Goal: Information Seeking & Learning: Learn about a topic

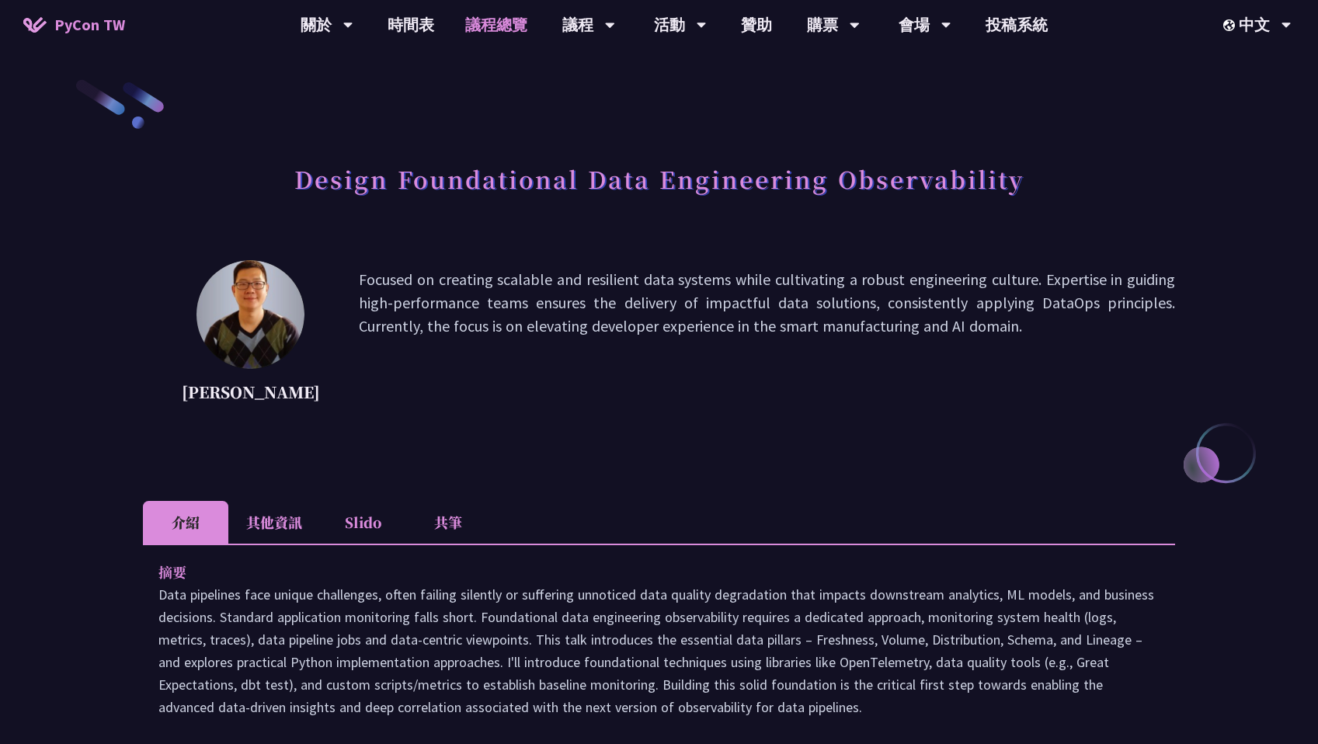
click at [467, 26] on link "議程總覽" at bounding box center [496, 25] width 93 height 50
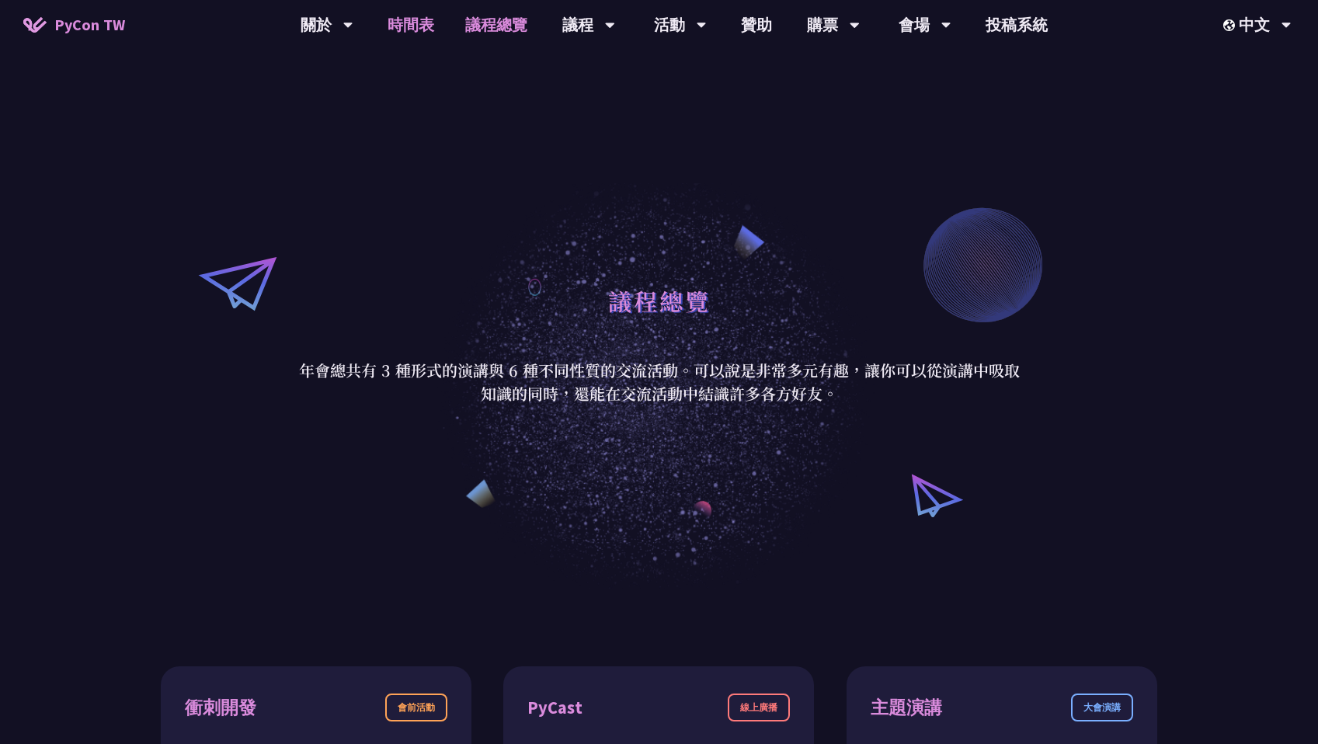
click at [429, 33] on link "時間表" at bounding box center [411, 25] width 78 height 50
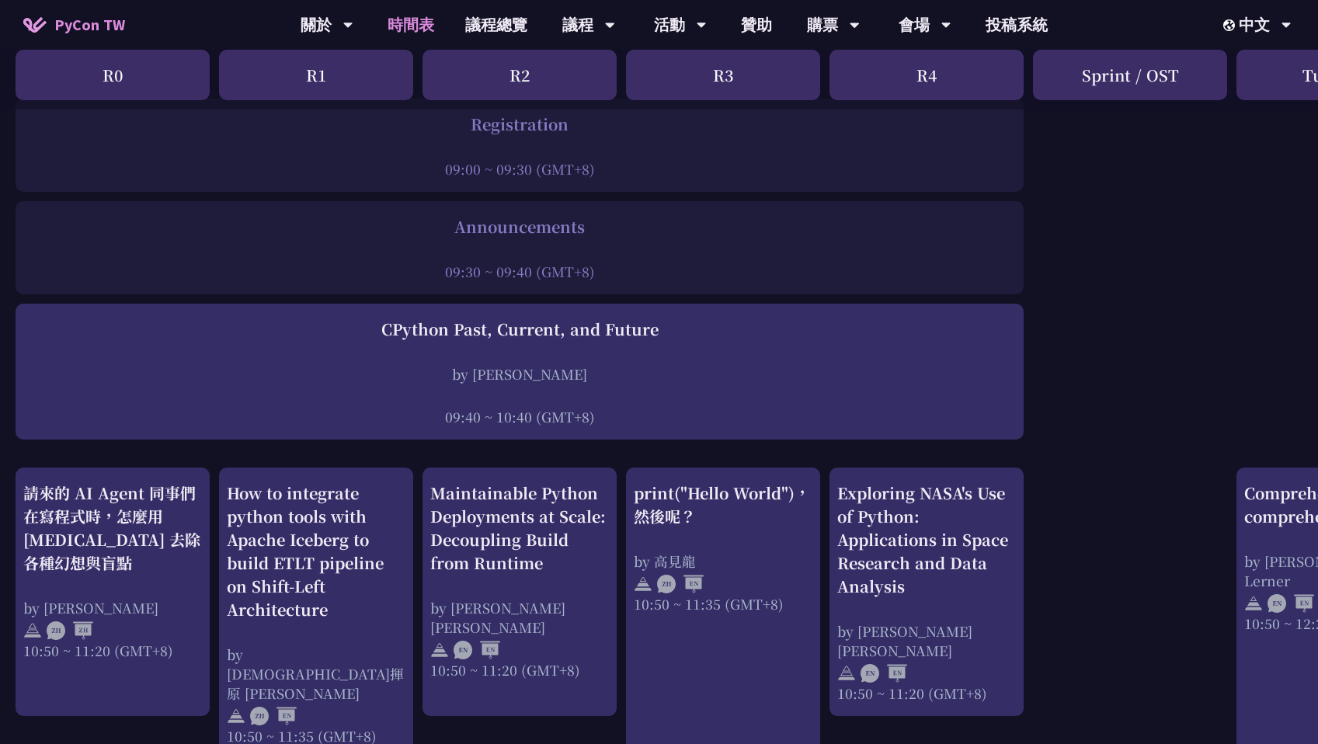
scroll to position [223, 0]
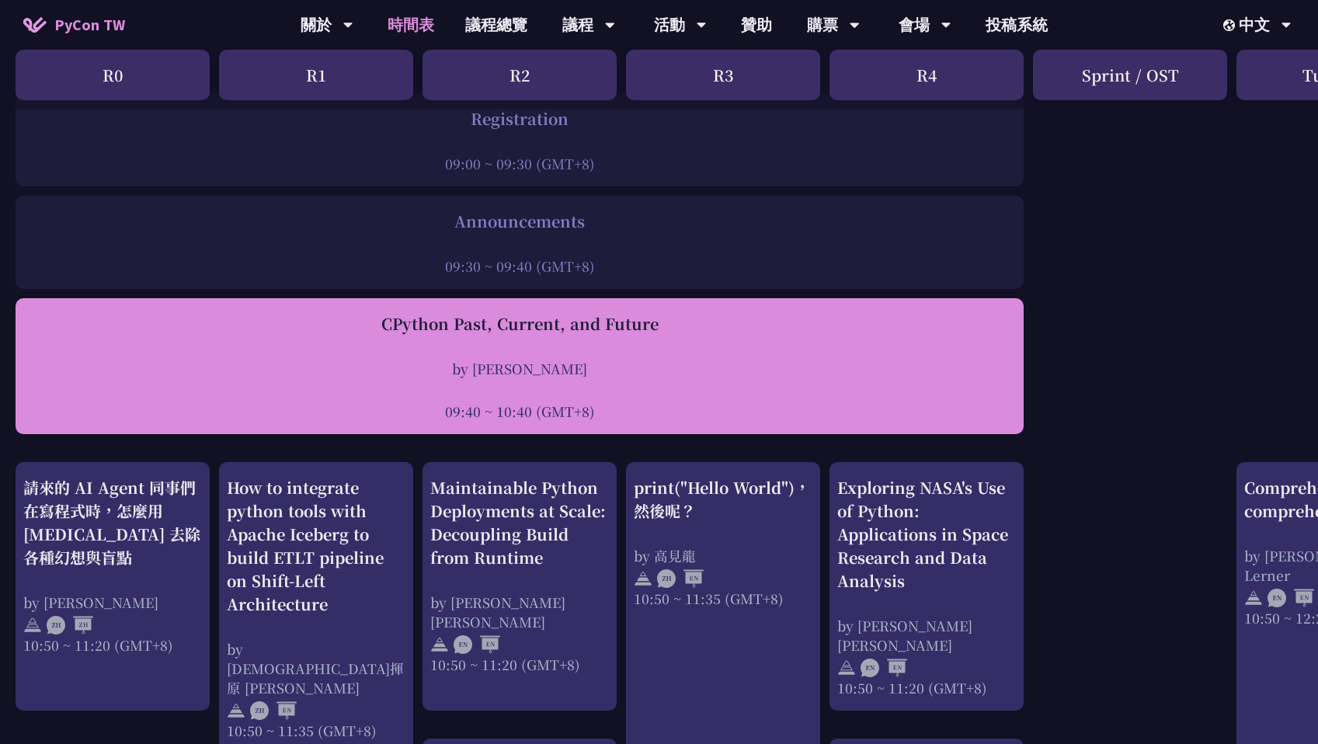
click at [403, 324] on div "CPython Past, Current, and Future" at bounding box center [519, 323] width 992 height 23
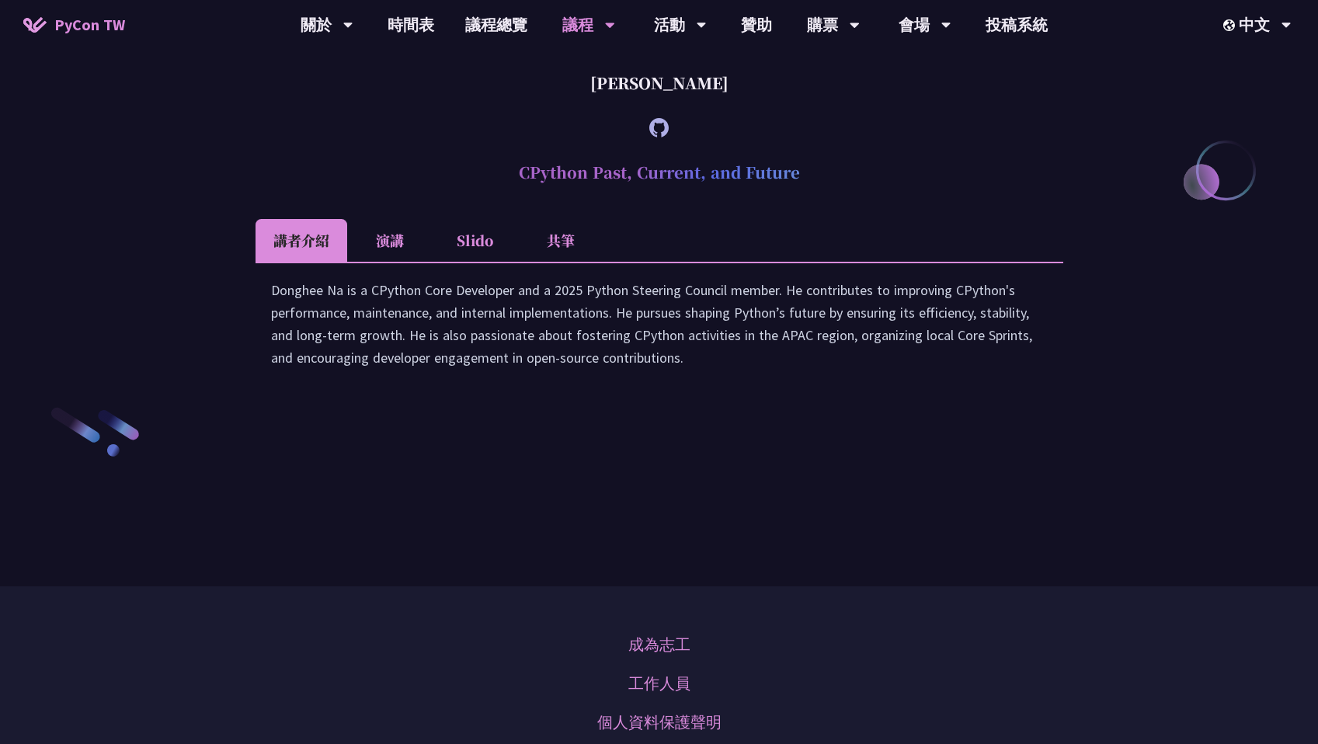
scroll to position [2156, 0]
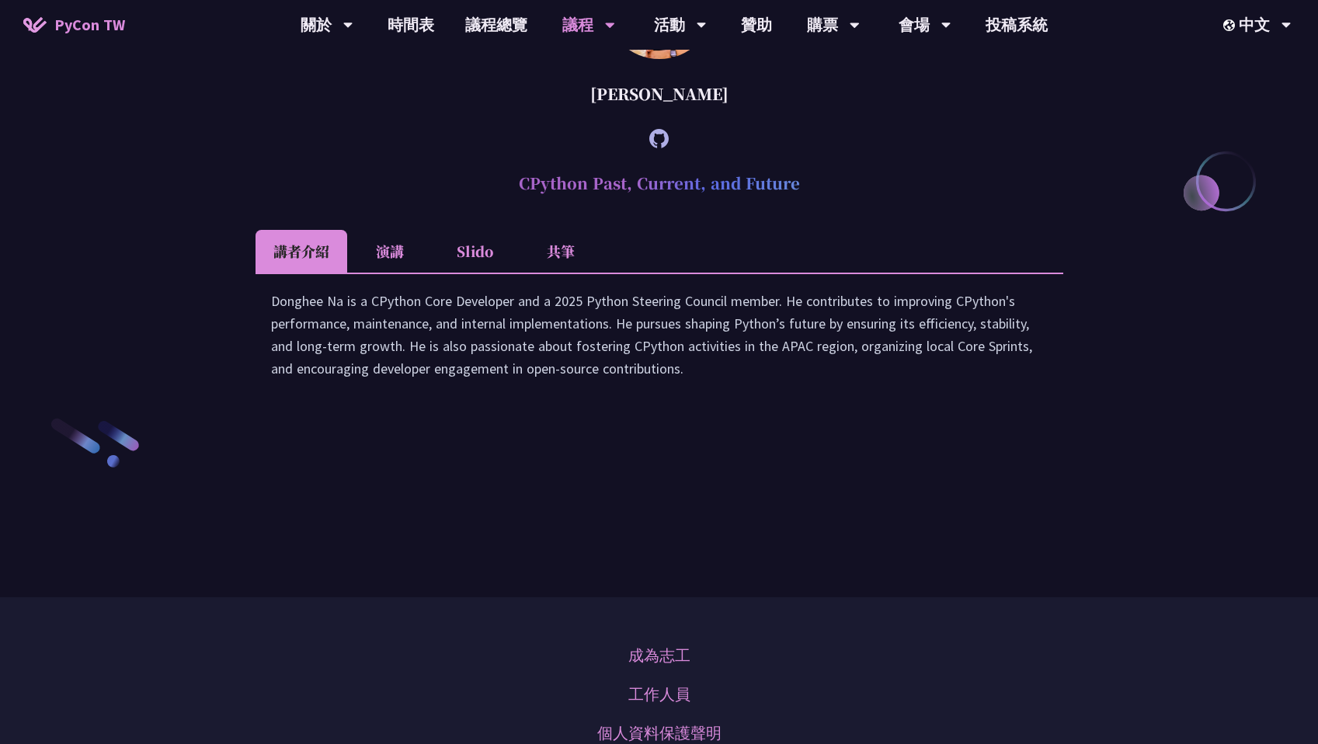
click at [396, 273] on li "演講" at bounding box center [389, 251] width 85 height 43
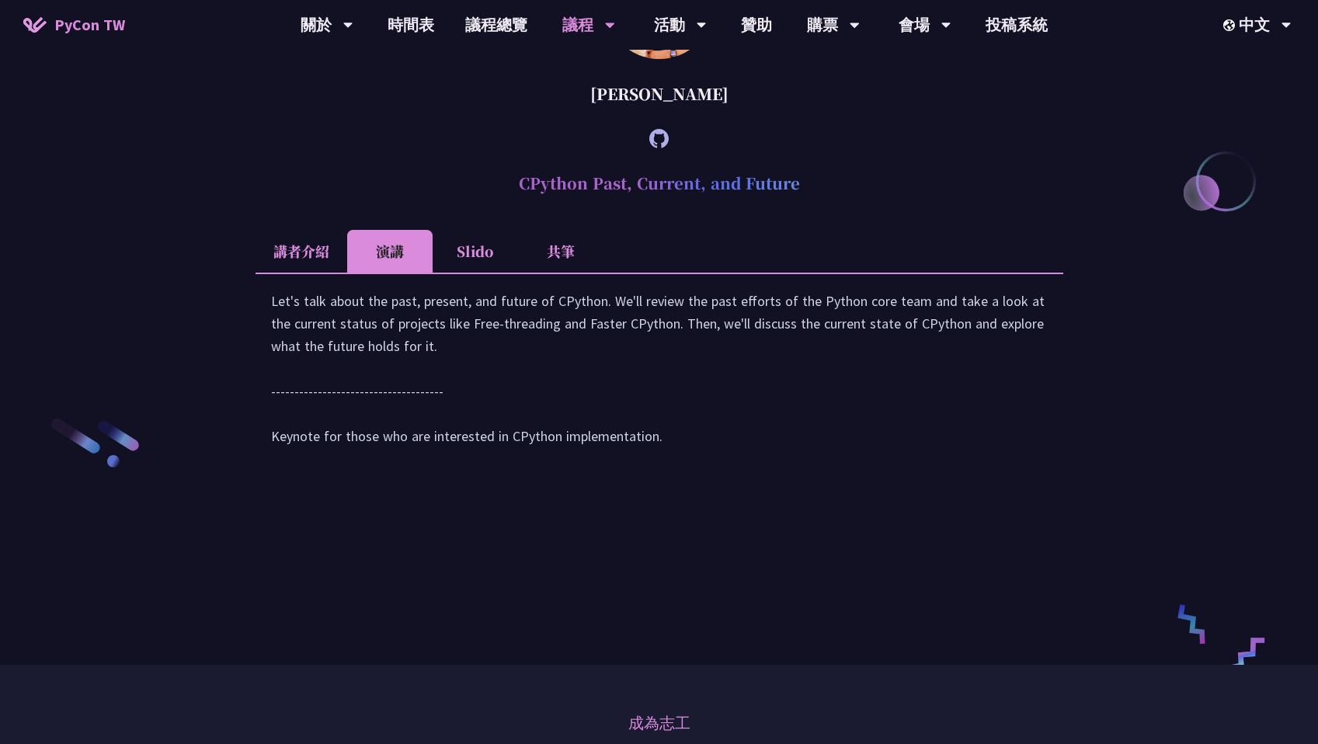
click at [303, 273] on li "講者介紹" at bounding box center [301, 251] width 92 height 43
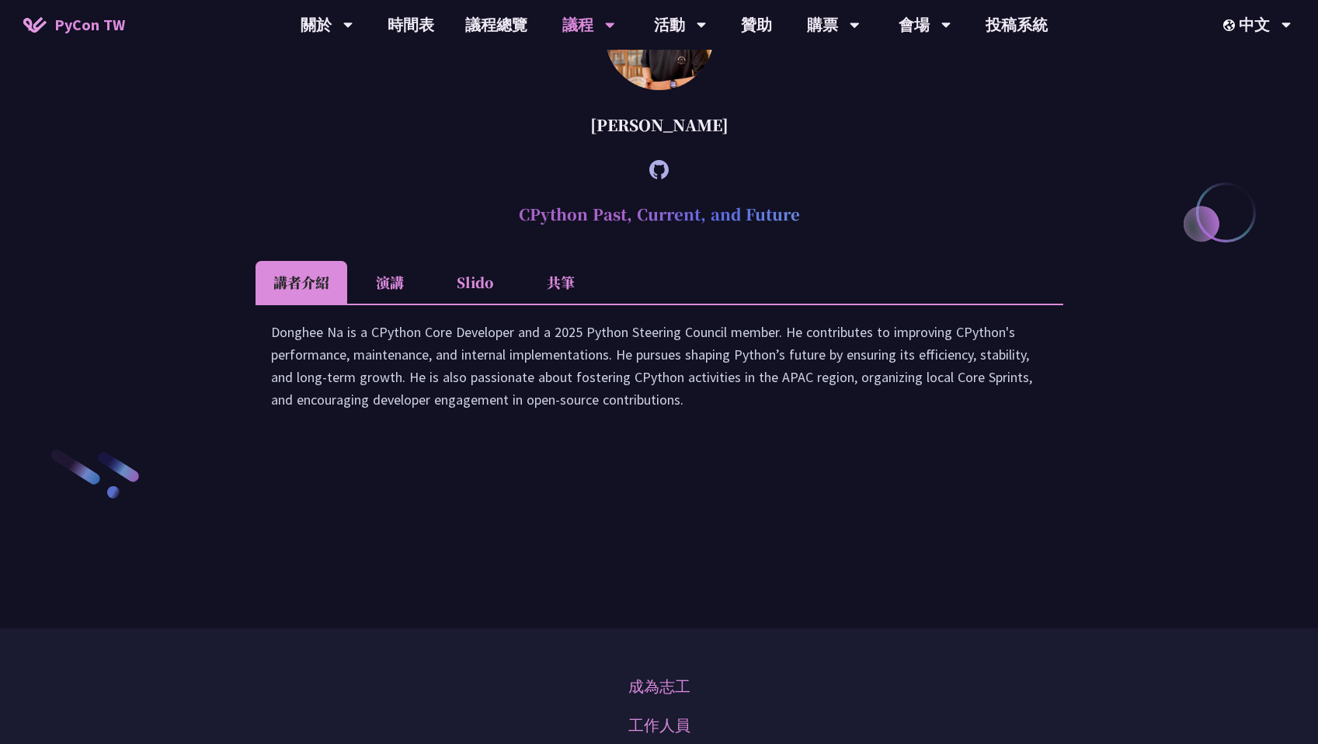
scroll to position [2118, 0]
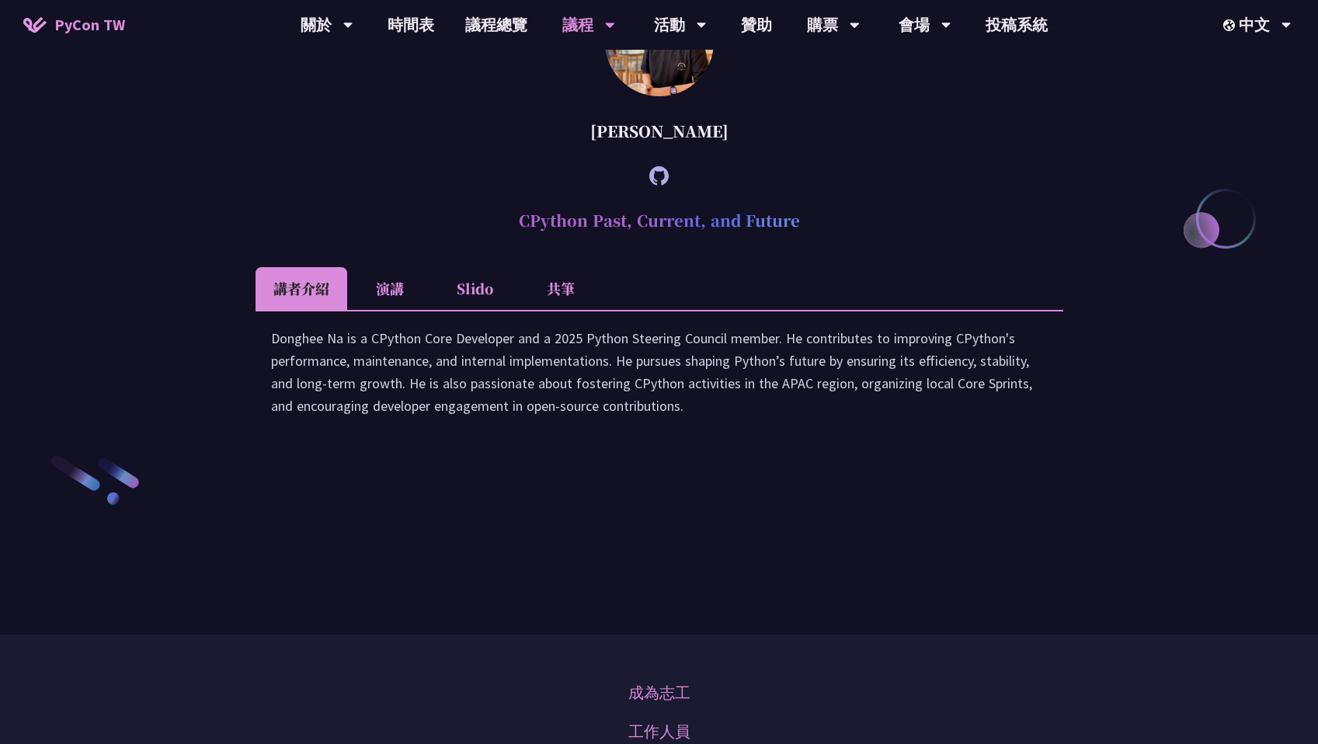
copy h2 "CPython Past, Current, and Future"
drag, startPoint x: 516, startPoint y: 355, endPoint x: 833, endPoint y: 354, distance: 317.6
click at [833, 244] on h2 "CPython Past, Current, and Future" at bounding box center [659, 220] width 808 height 47
click at [486, 37] on link "議程總覽" at bounding box center [496, 25] width 93 height 50
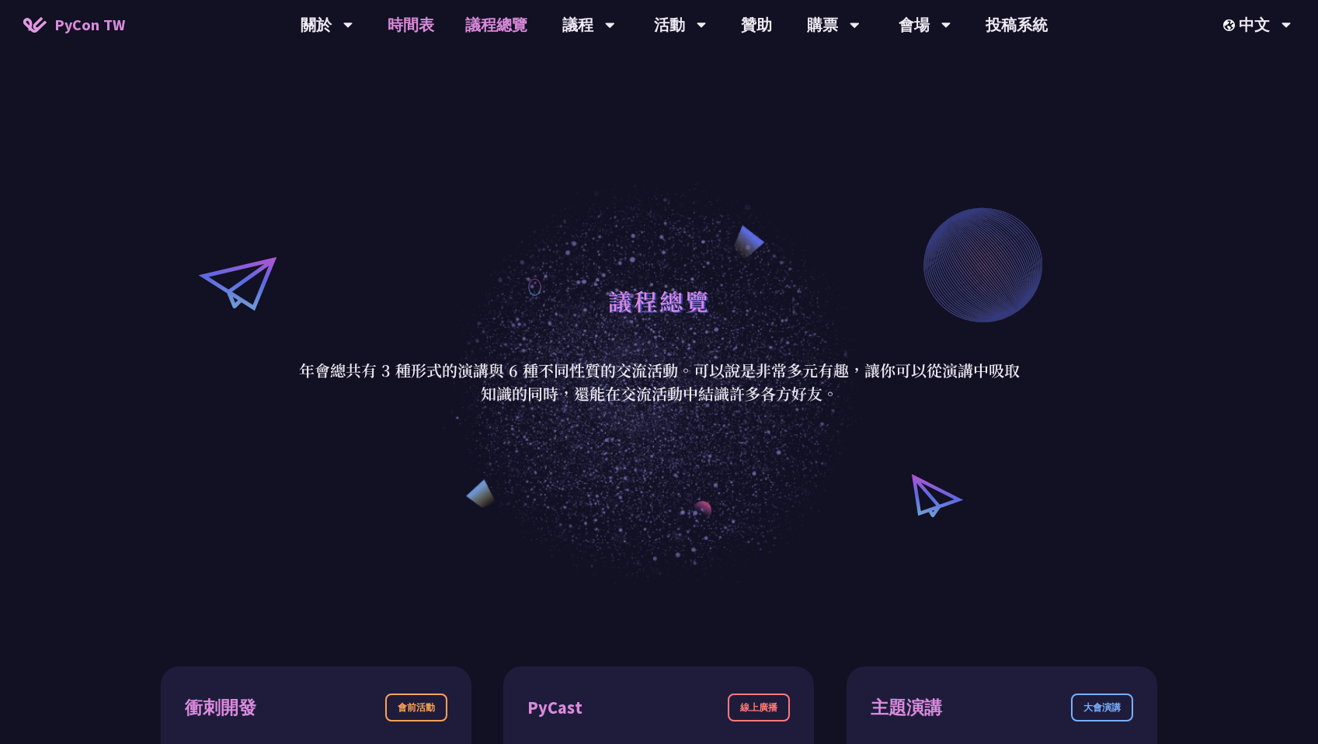
click at [420, 24] on link "時間表" at bounding box center [411, 25] width 78 height 50
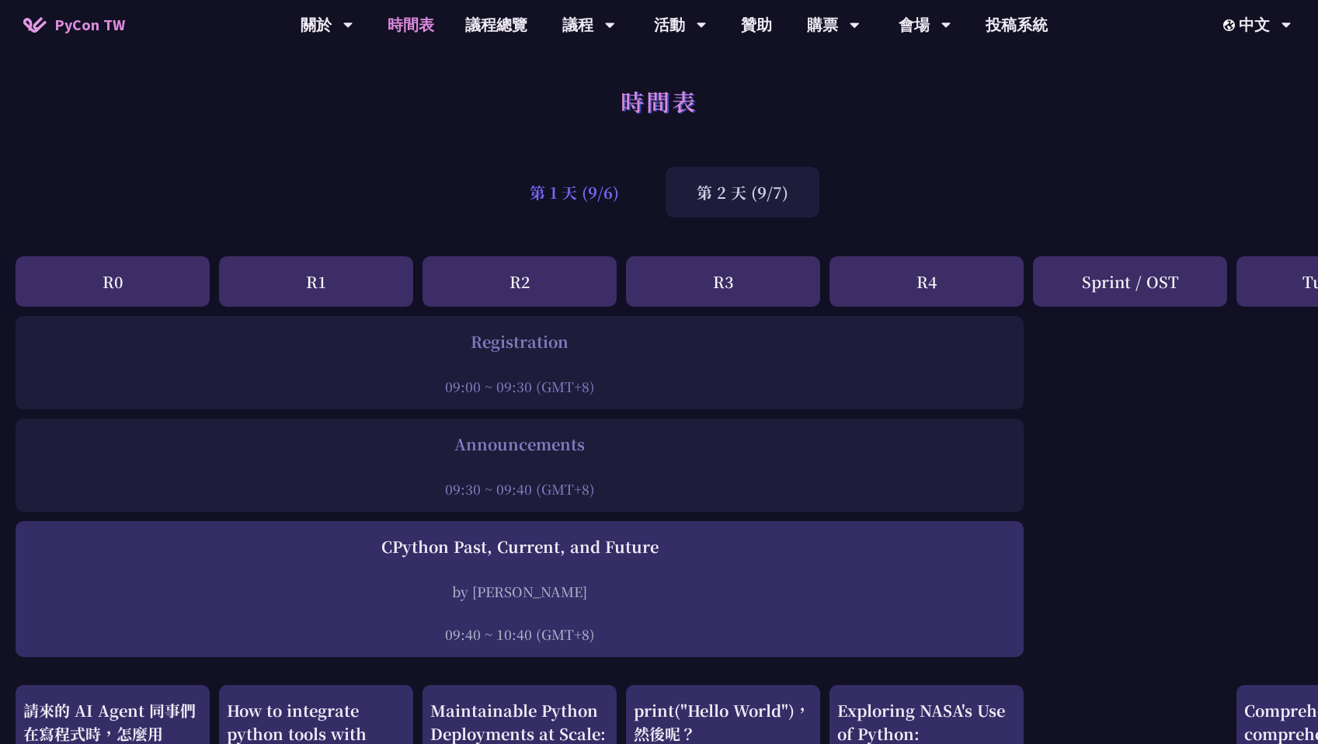
click at [568, 184] on div "第 1 天 (9/6)" at bounding box center [574, 192] width 151 height 50
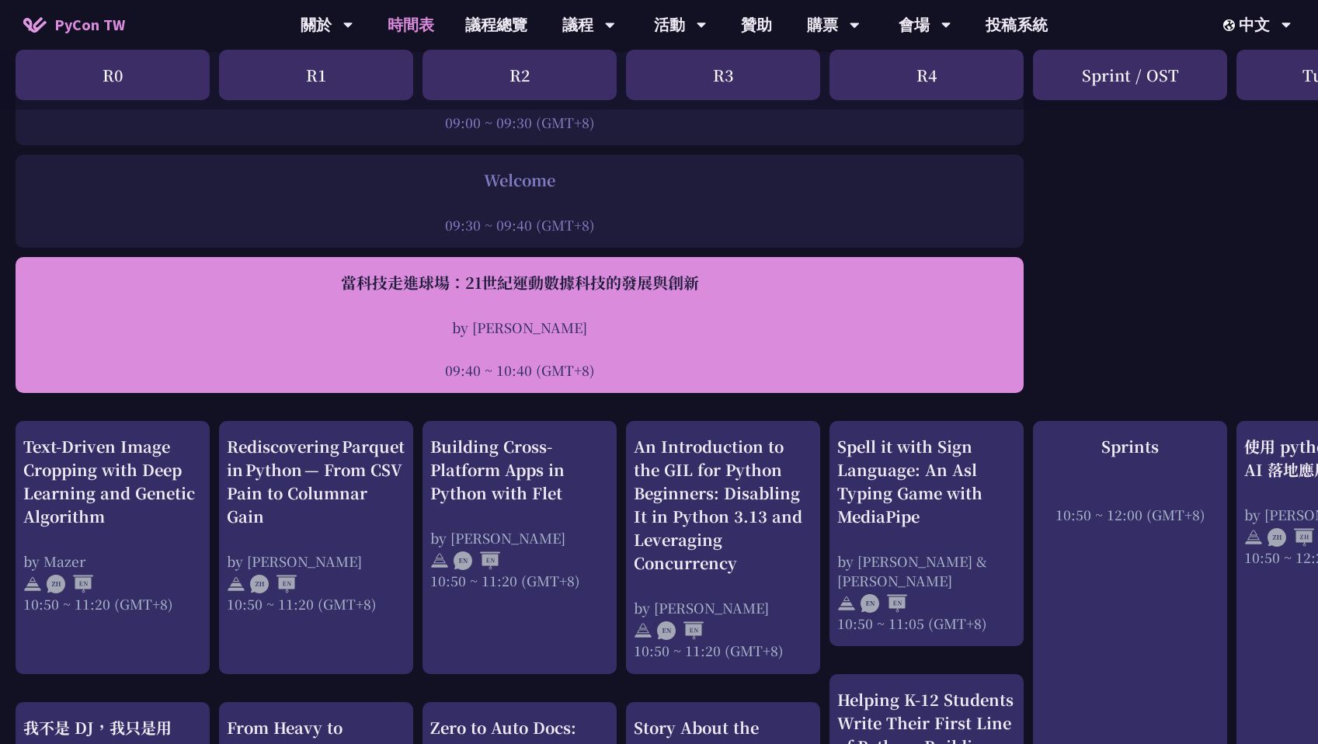
scroll to position [271, 0]
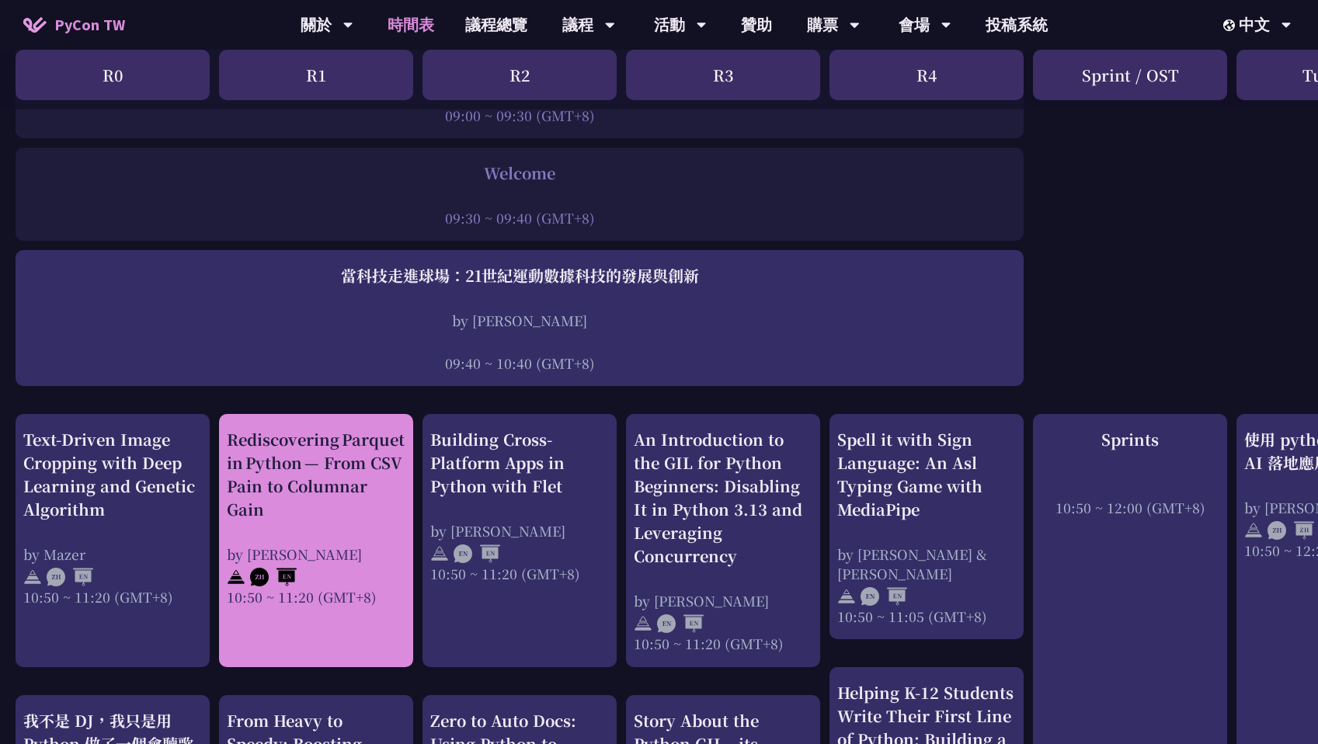
click at [291, 461] on div "Rediscovering Parquet in Python — From CSV Pain to Columnar Gain" at bounding box center [316, 474] width 179 height 93
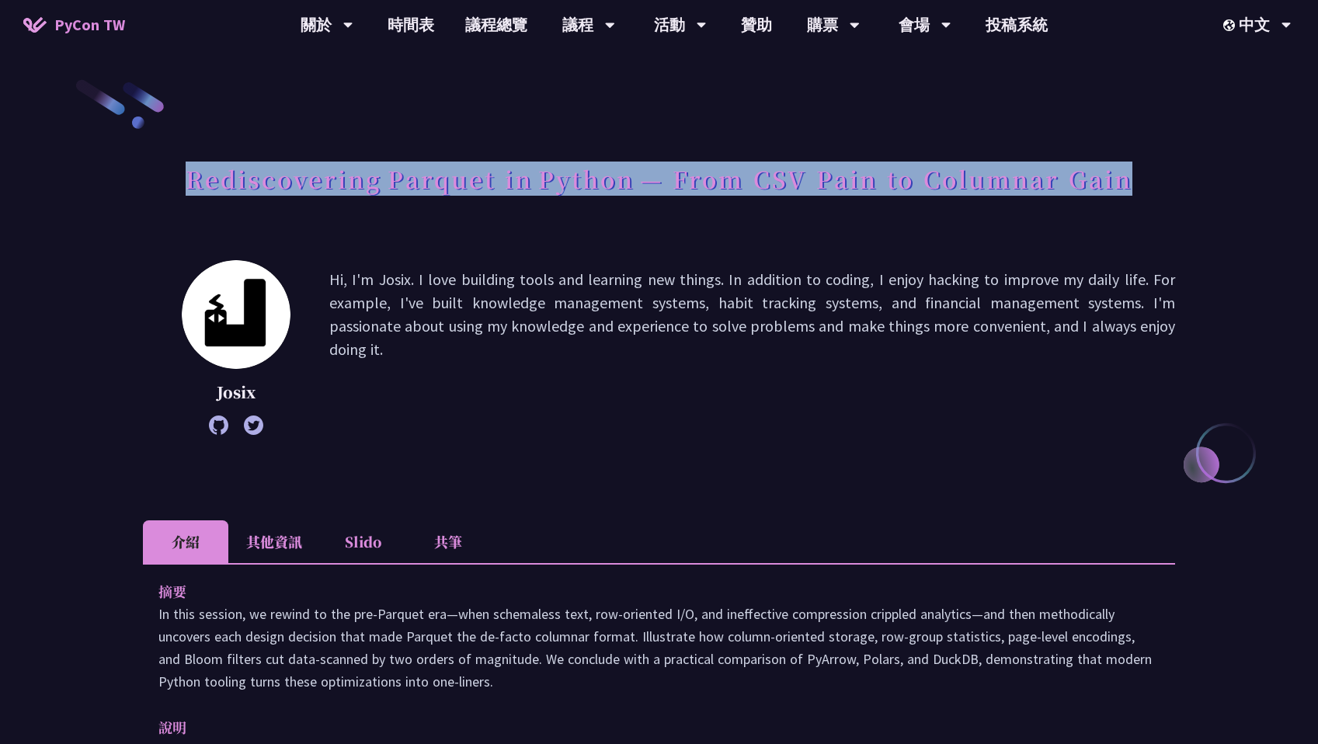
drag, startPoint x: 174, startPoint y: 183, endPoint x: 1162, endPoint y: 188, distance: 988.5
click at [1162, 188] on div "Rediscovering Parquet in Python — From CSV Pain to Columnar Gain" at bounding box center [659, 196] width 1032 height 82
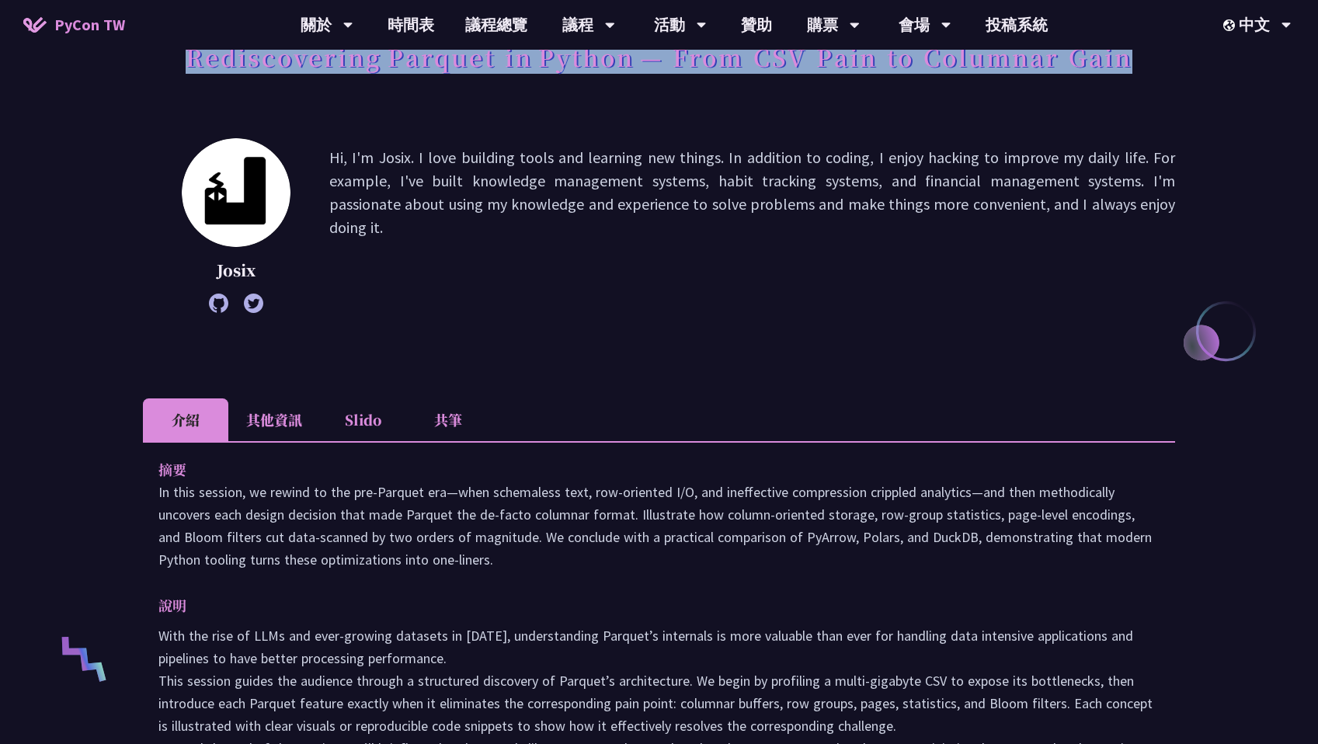
scroll to position [144, 0]
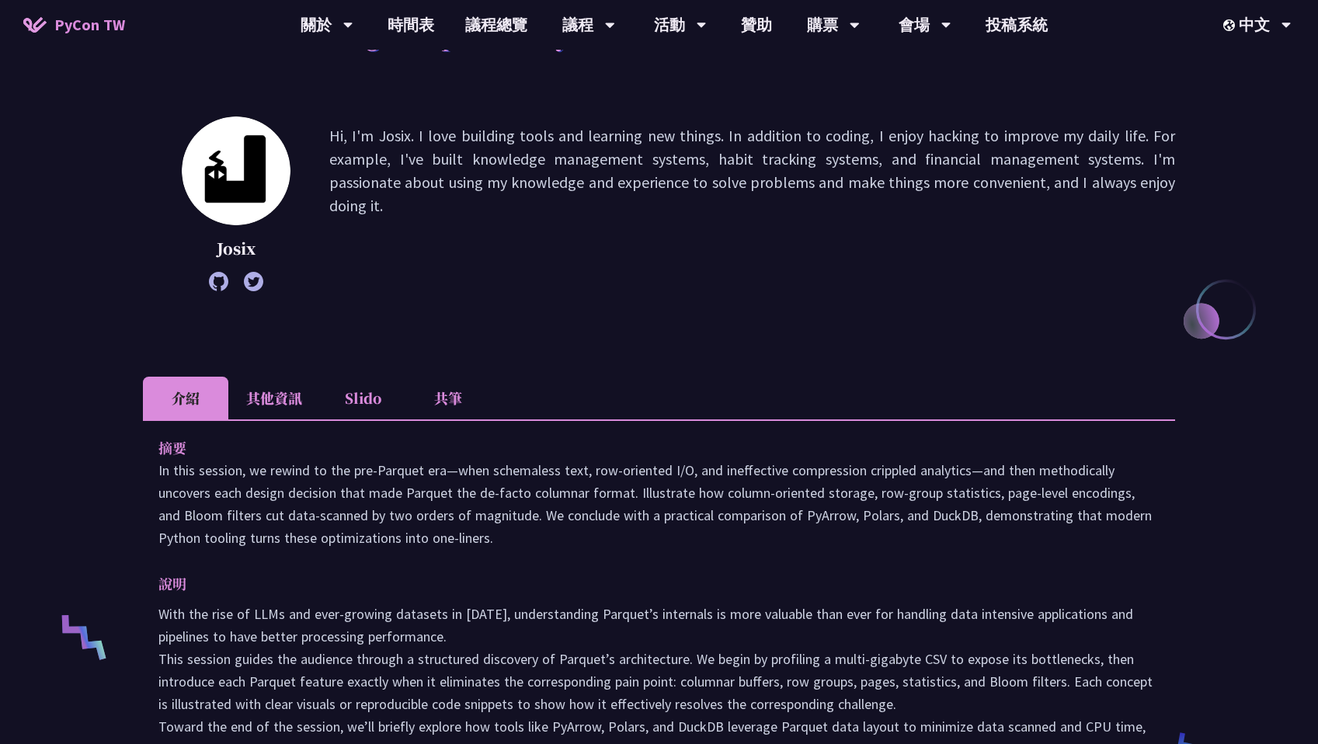
click at [363, 404] on li "Slido" at bounding box center [362, 398] width 85 height 43
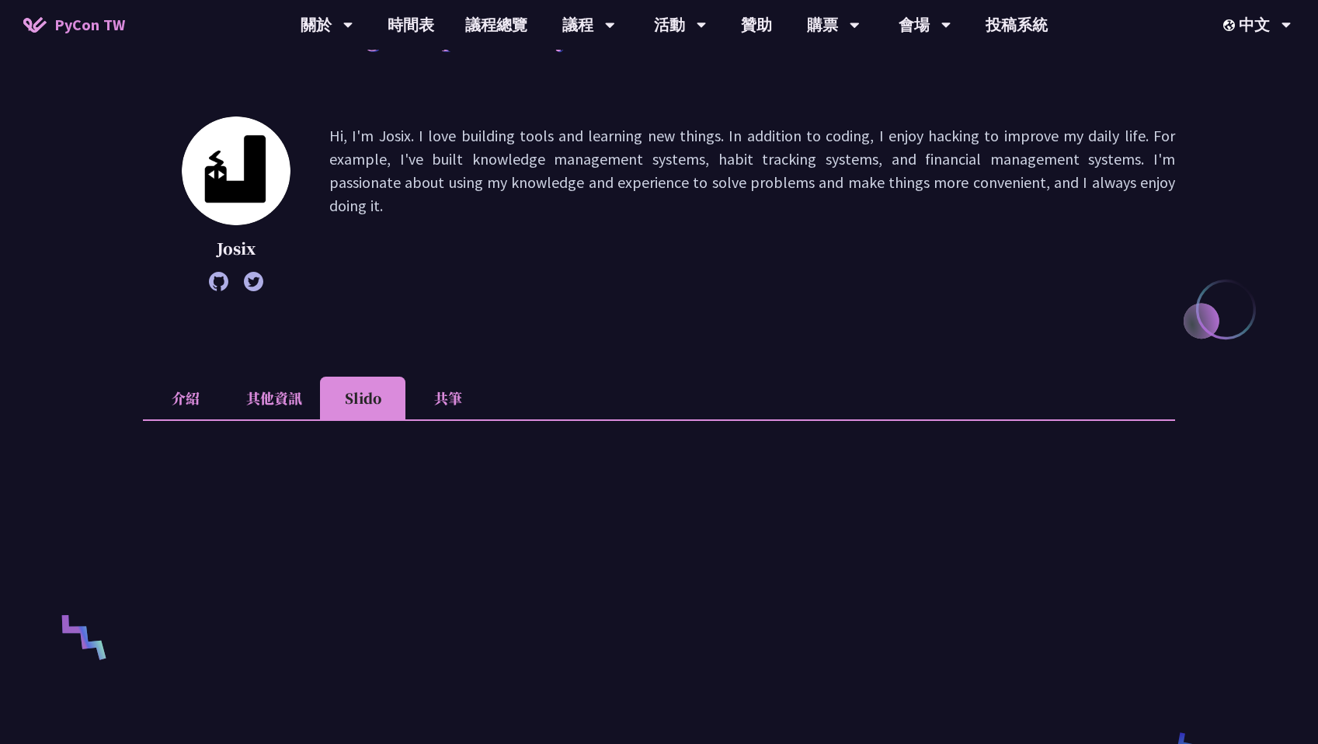
click at [286, 421] on div at bounding box center [659, 746] width 1032 height 654
click at [280, 402] on li "其他資訊" at bounding box center [274, 398] width 92 height 43
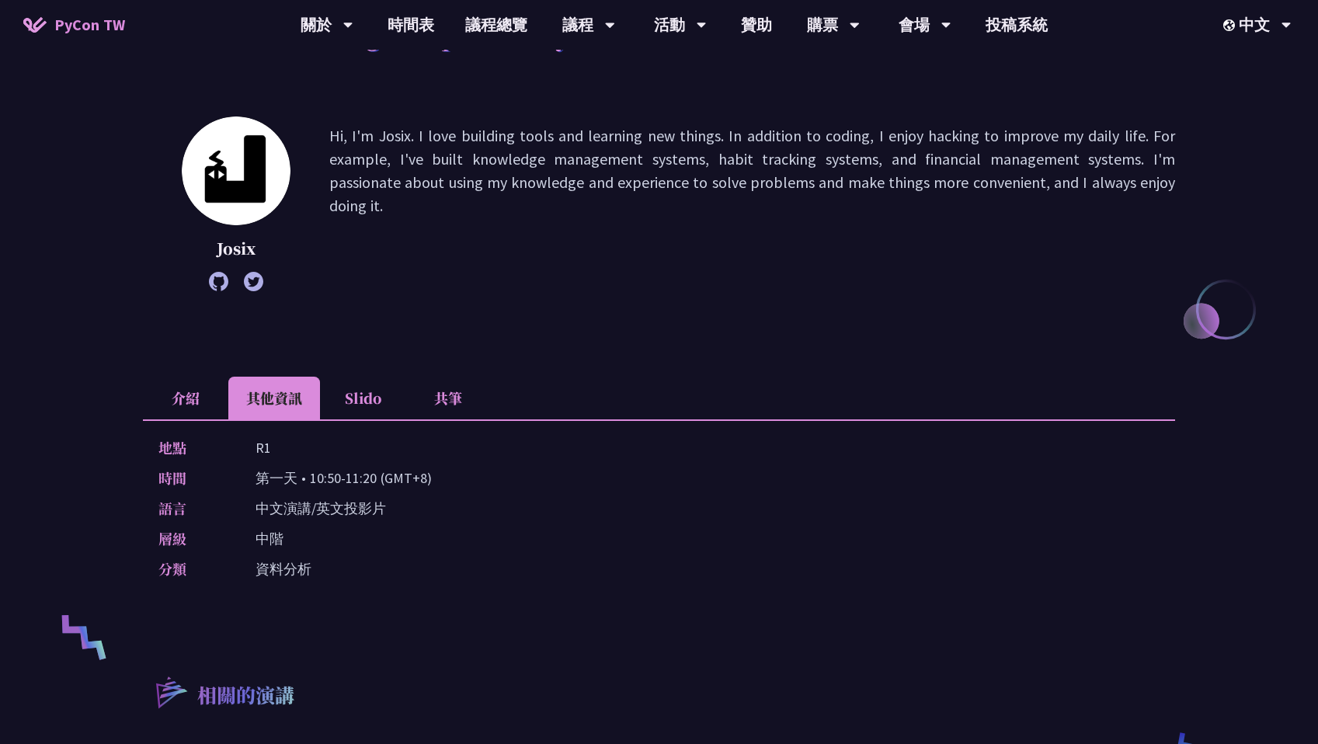
click at [347, 394] on li "Slido" at bounding box center [362, 398] width 85 height 43
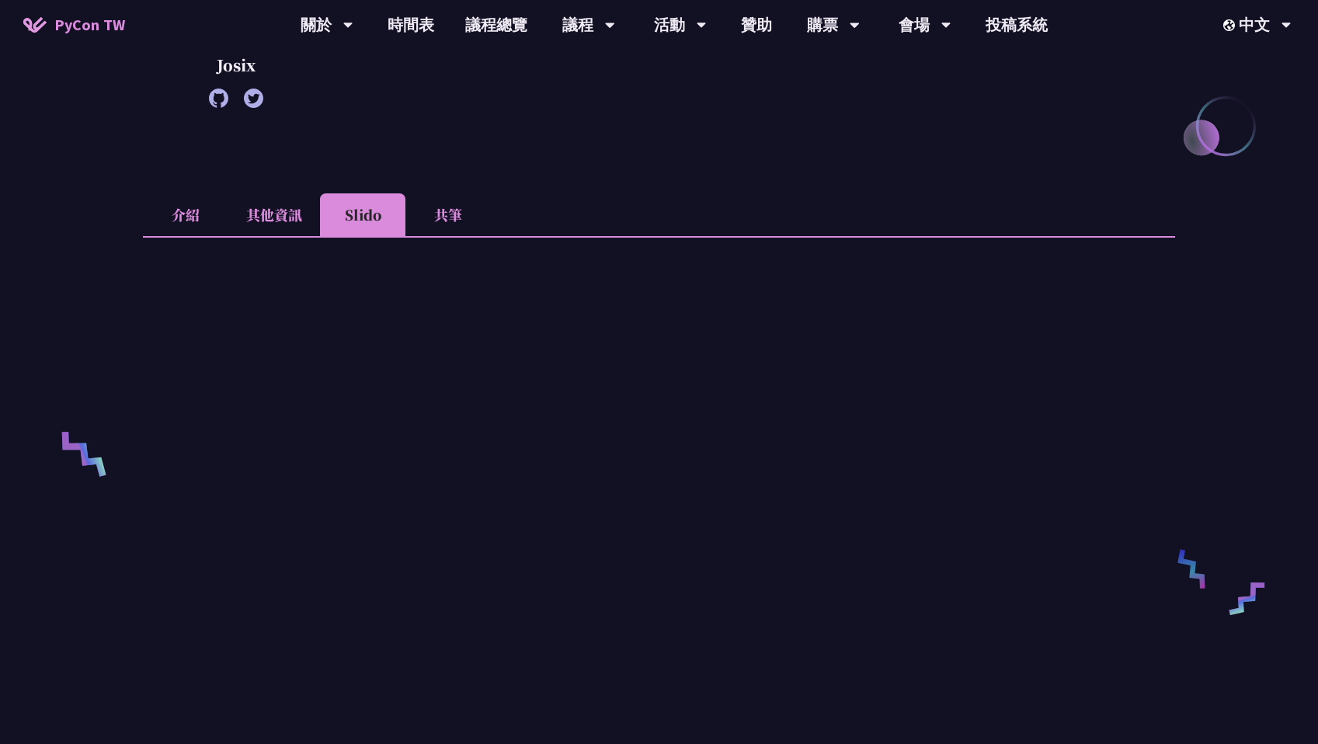
scroll to position [270, 0]
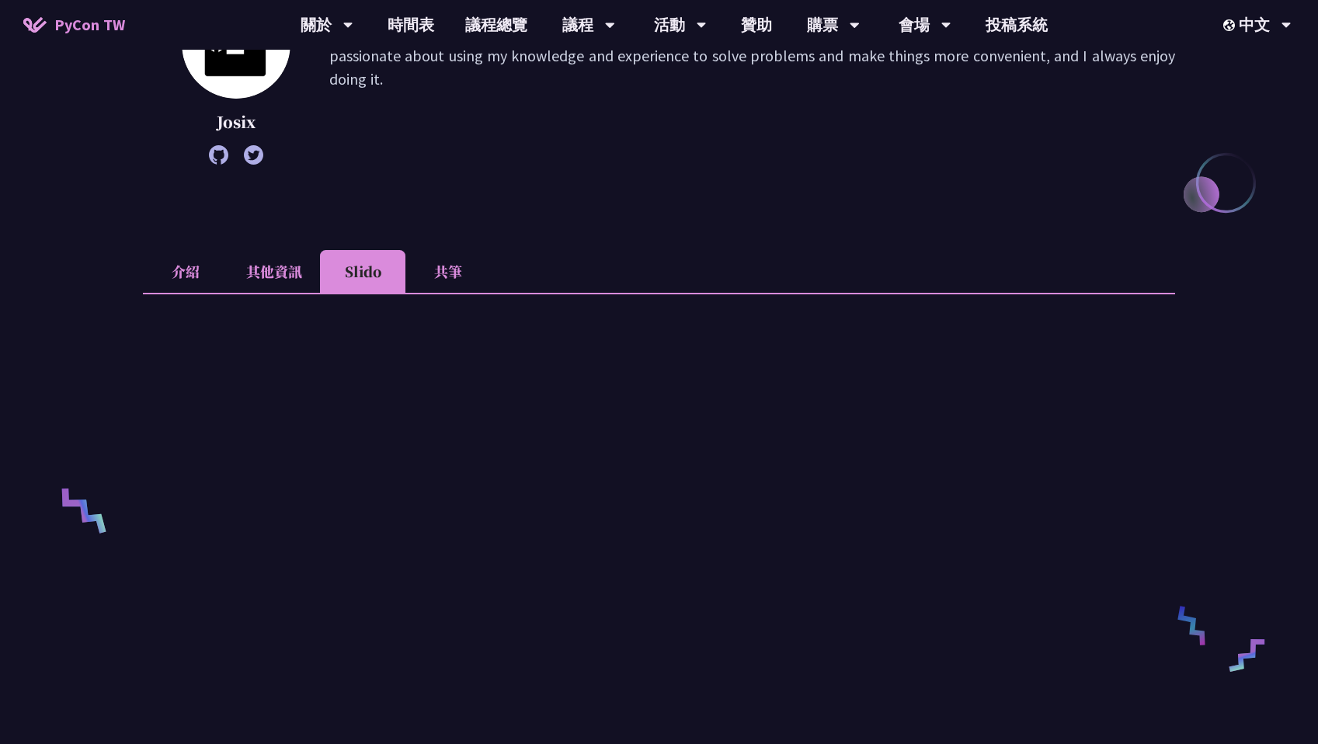
click at [295, 249] on div "Rediscovering Parquet in Python — From CSV Pain to Columnar [PERSON_NAME], I'm …" at bounding box center [659, 616] width 1032 height 1619
click at [194, 267] on li "介紹" at bounding box center [185, 271] width 85 height 43
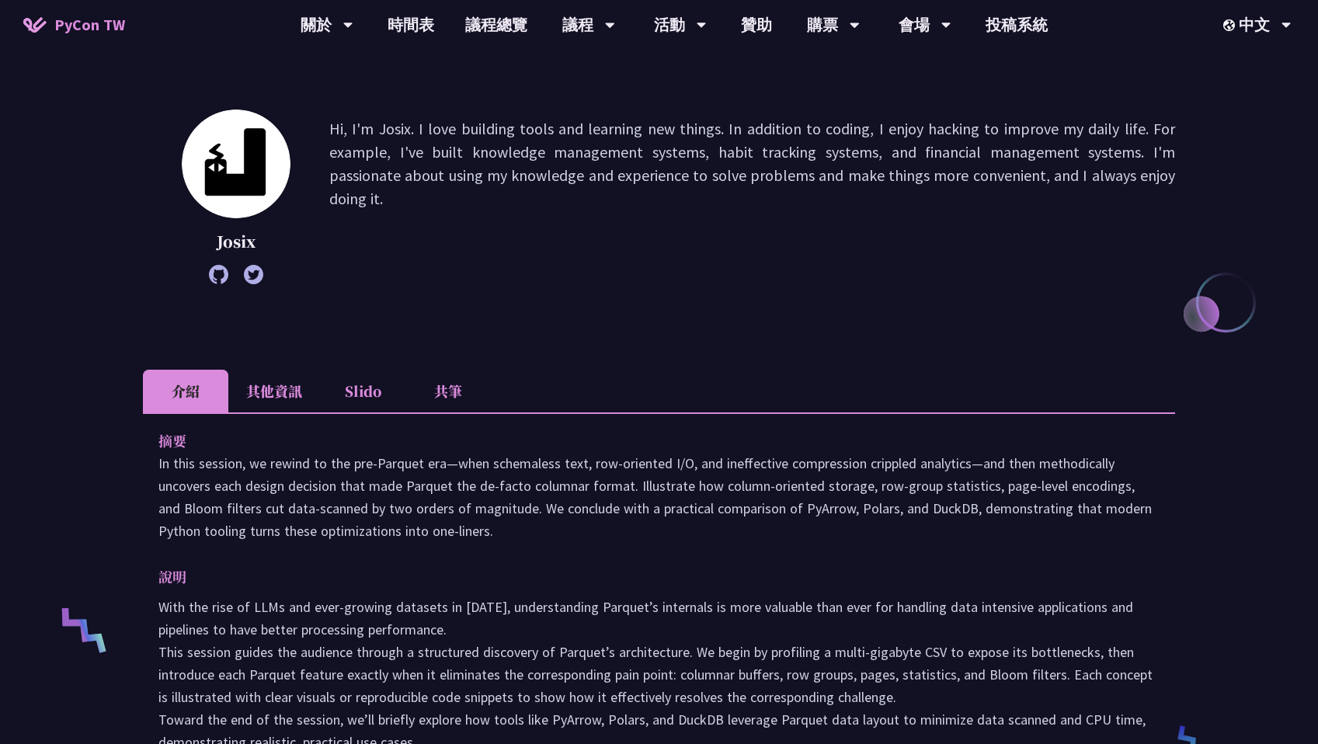
scroll to position [0, 0]
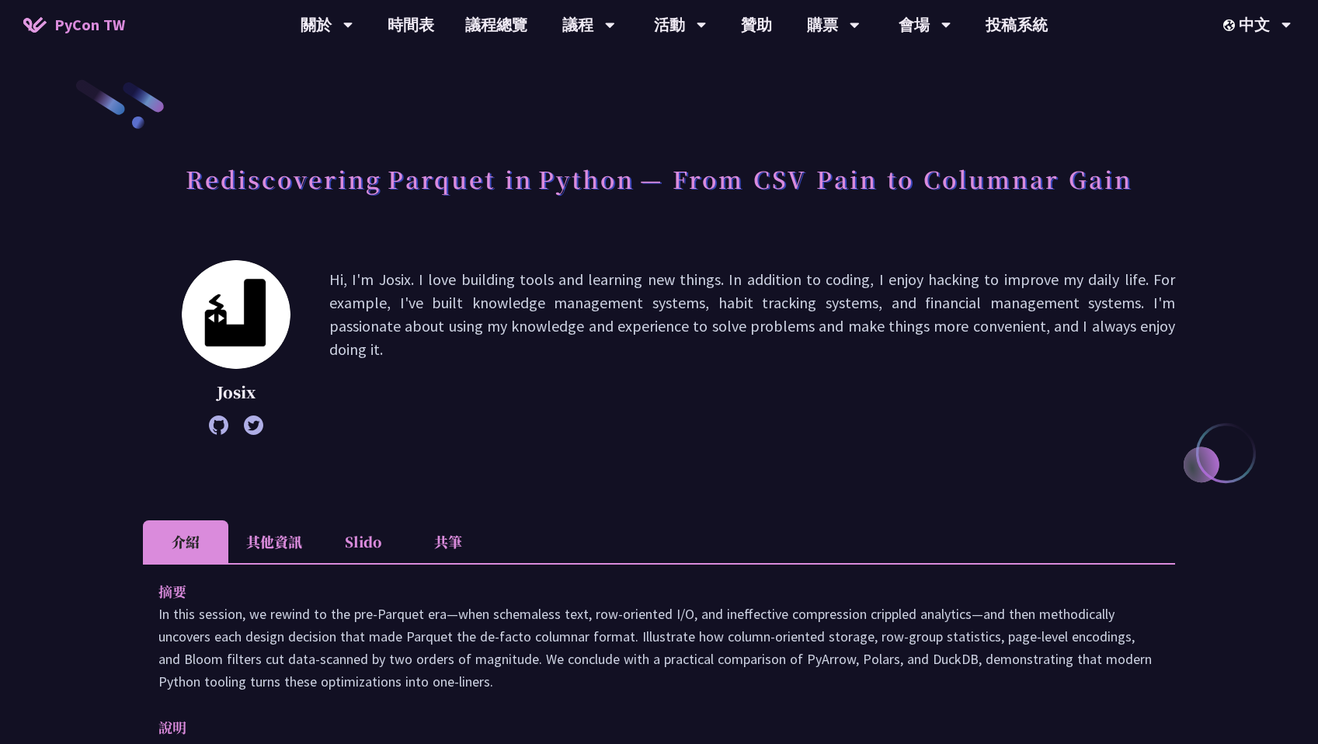
click at [750, 273] on p "Hi, I'm Josix. I love building tools and learning new things. In addition to co…" at bounding box center [752, 347] width 846 height 159
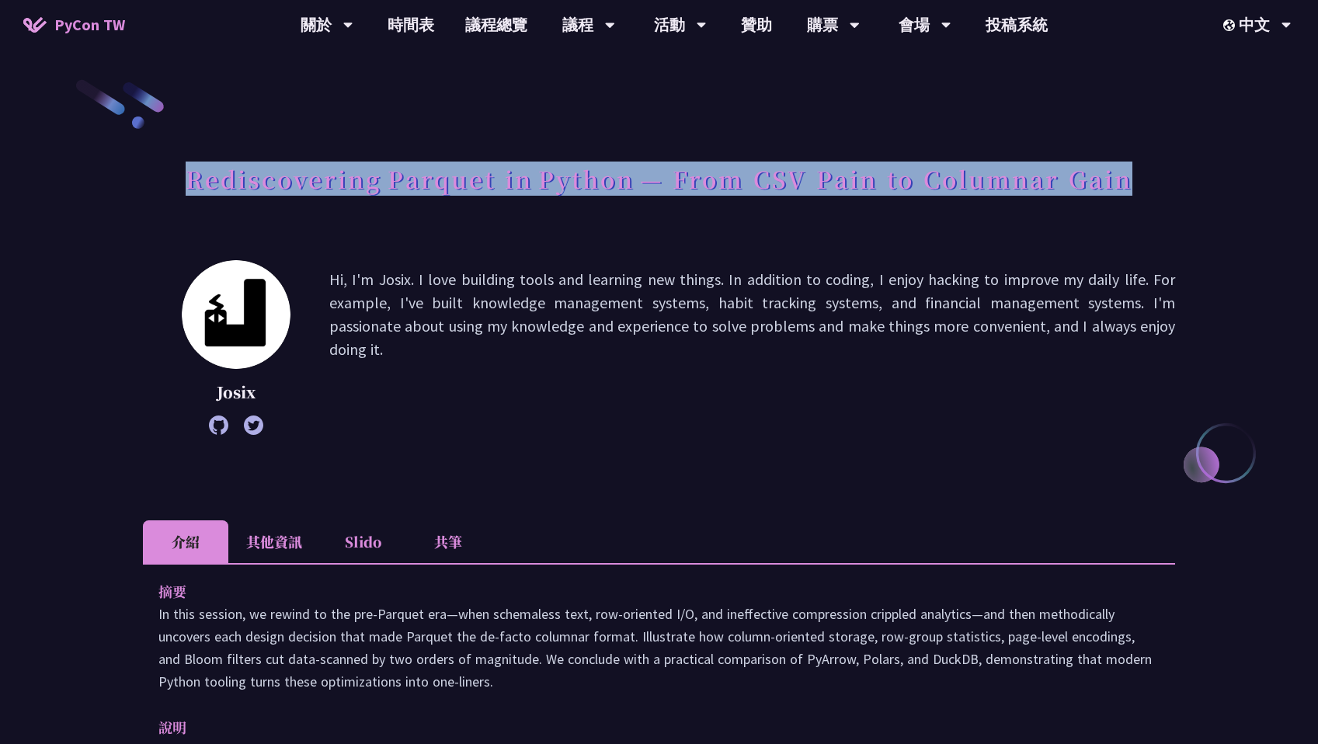
copy h1 "Rediscovering Parquet in Python — From CSV Pain to Columnar Gain"
drag, startPoint x: 186, startPoint y: 181, endPoint x: 1133, endPoint y: 175, distance: 946.6
click at [1133, 175] on div "Rediscovering Parquet in Python — From CSV Pain to Columnar Gain" at bounding box center [659, 196] width 1032 height 82
click at [420, 25] on link "時間表" at bounding box center [411, 25] width 78 height 50
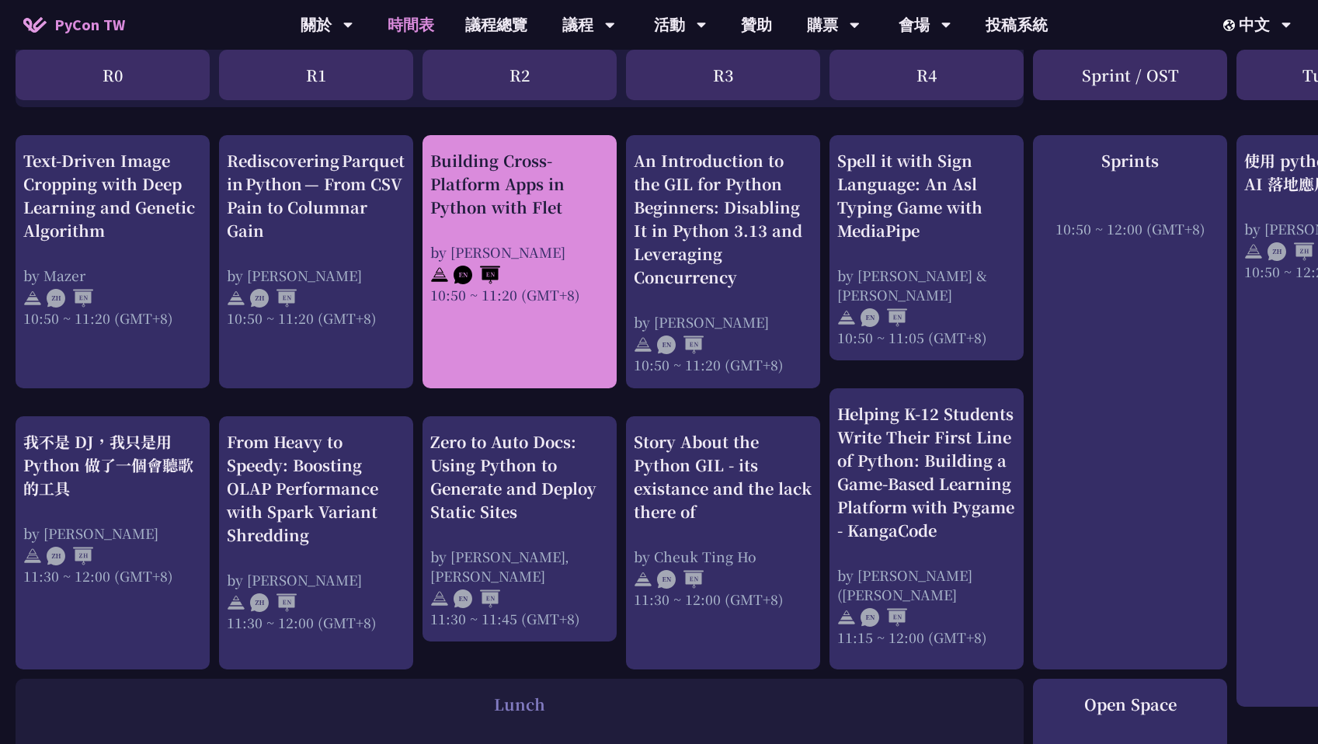
scroll to position [565, 0]
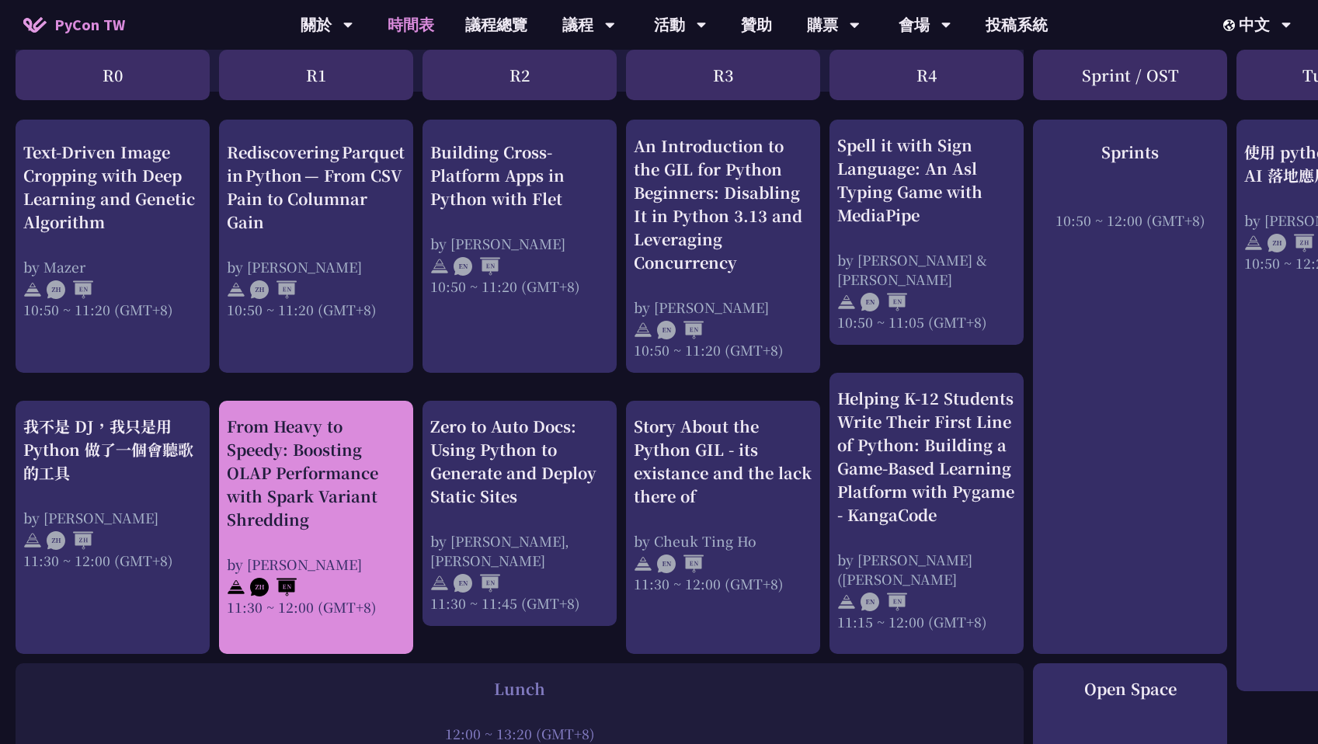
click at [331, 493] on div "From Heavy to Speedy: Boosting OLAP Performance with Spark Variant Shredding" at bounding box center [316, 473] width 179 height 116
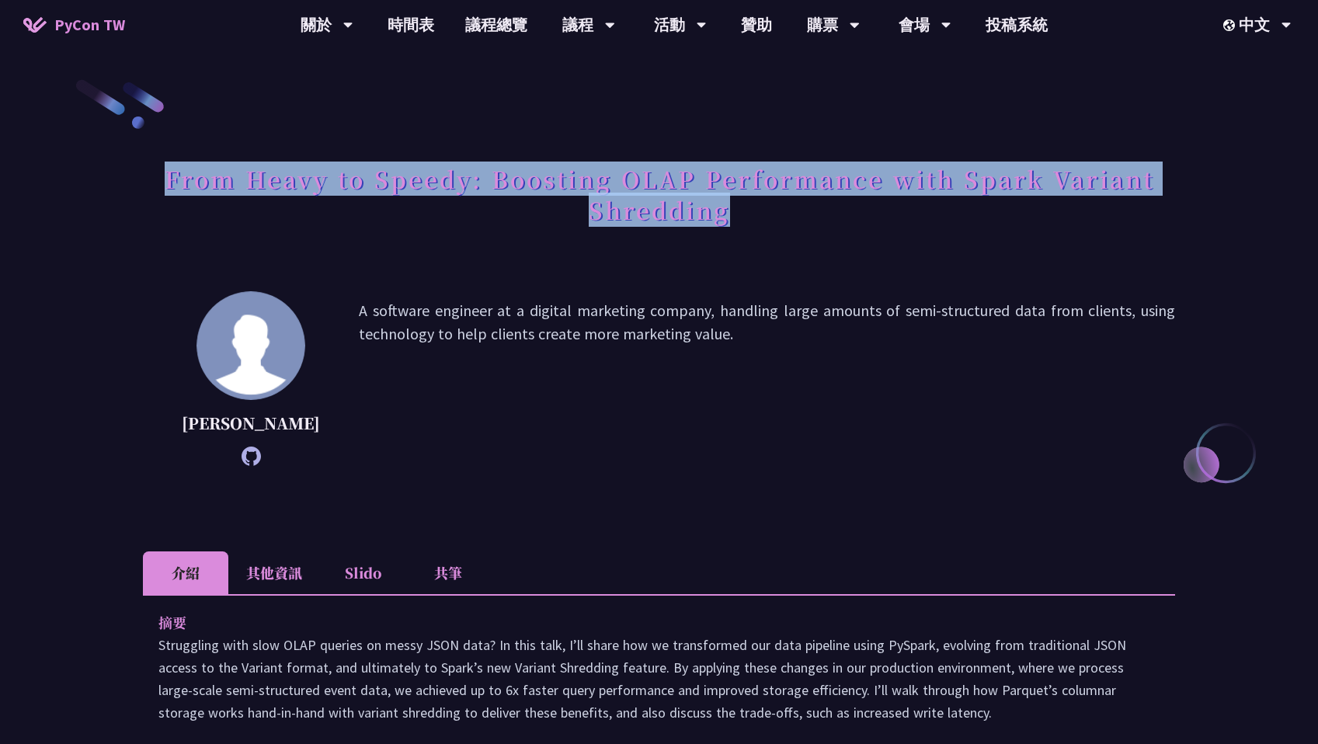
copy h1 "From Heavy to Speedy: Boosting OLAP Performance with Spark Variant Shredding"
drag, startPoint x: 169, startPoint y: 181, endPoint x: 813, endPoint y: 248, distance: 647.3
click at [813, 248] on div "From Heavy to Speedy: Boosting OLAP Performance with Spark Variant Shredding" at bounding box center [659, 211] width 1032 height 113
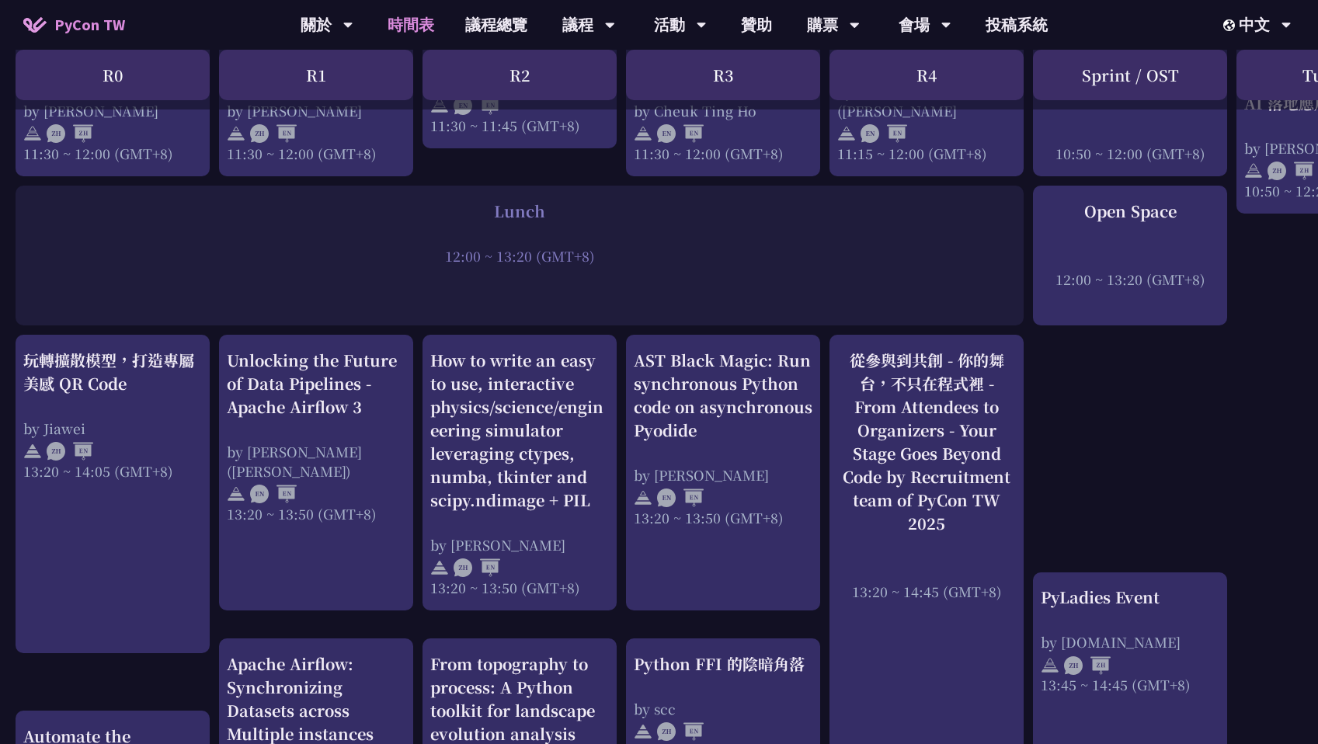
scroll to position [1190, 0]
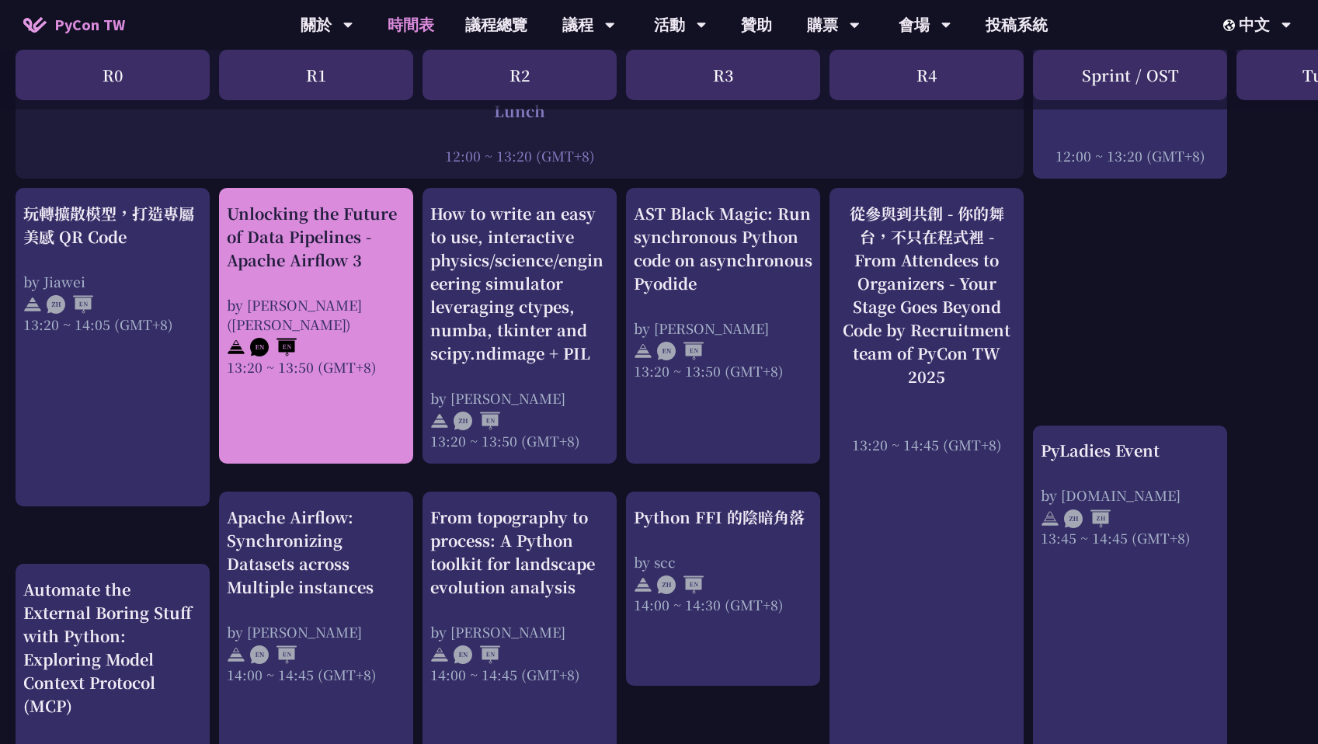
click at [382, 257] on div "Unlocking the Future of Data Pipelines - Apache Airflow 3" at bounding box center [316, 237] width 179 height 70
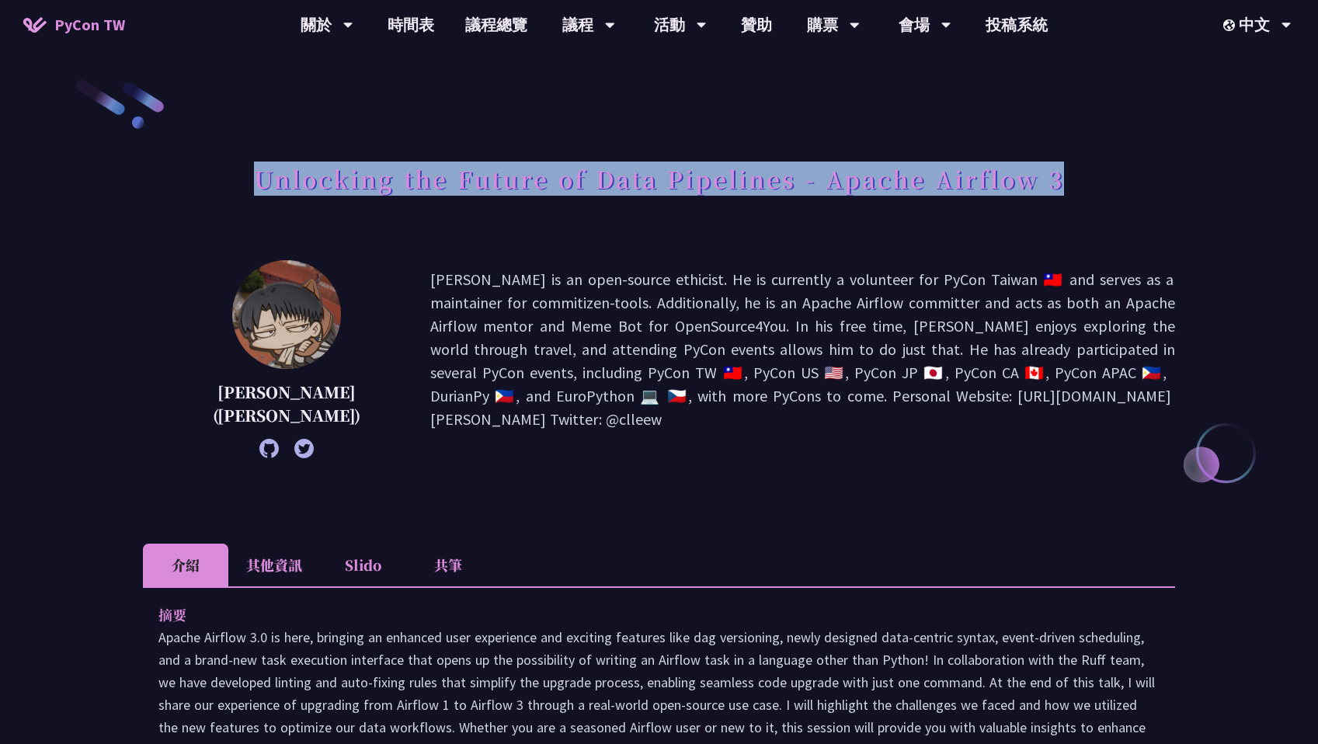
drag, startPoint x: 251, startPoint y: 176, endPoint x: 1131, endPoint y: 189, distance: 879.9
click at [1131, 189] on div "Unlocking the Future of Data Pipelines - Apache Airflow 3" at bounding box center [659, 196] width 1032 height 82
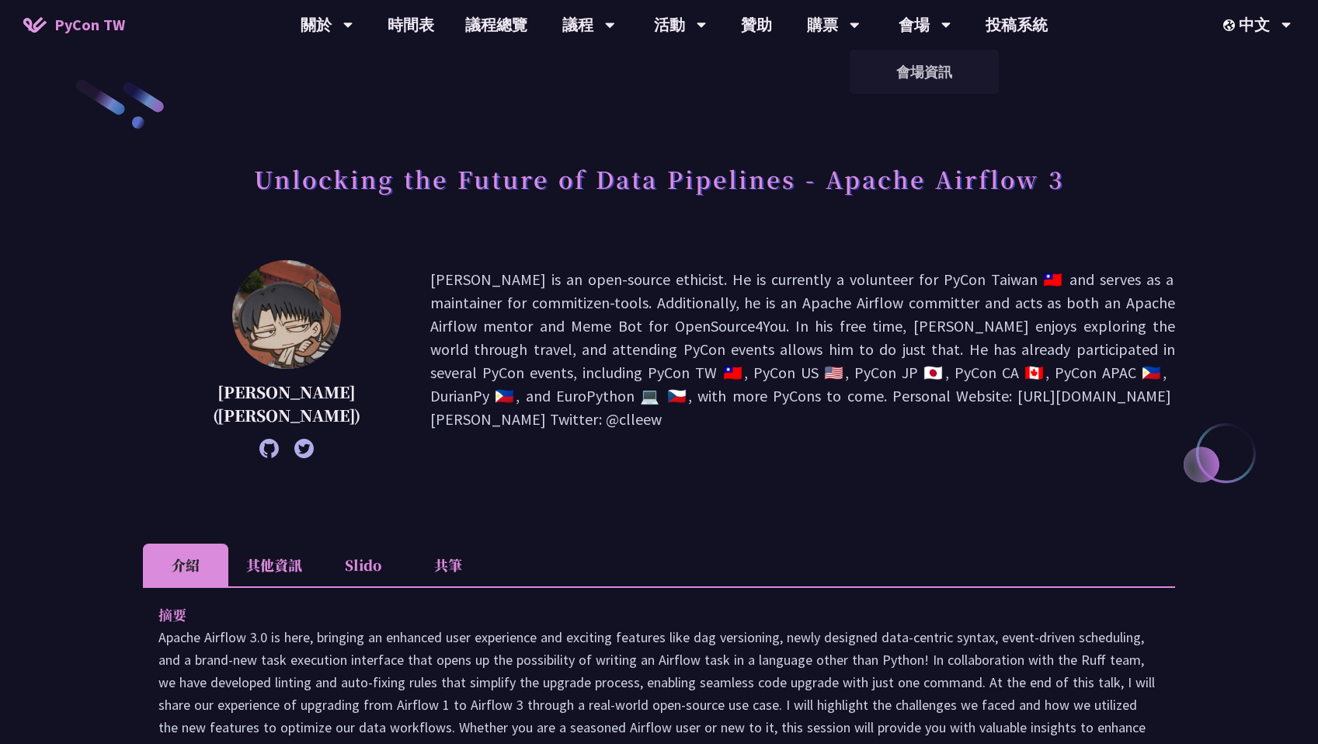
click at [479, 391] on p "[PERSON_NAME] is an open-source ethicist. He is currently a volunteer for PyCon…" at bounding box center [802, 359] width 745 height 182
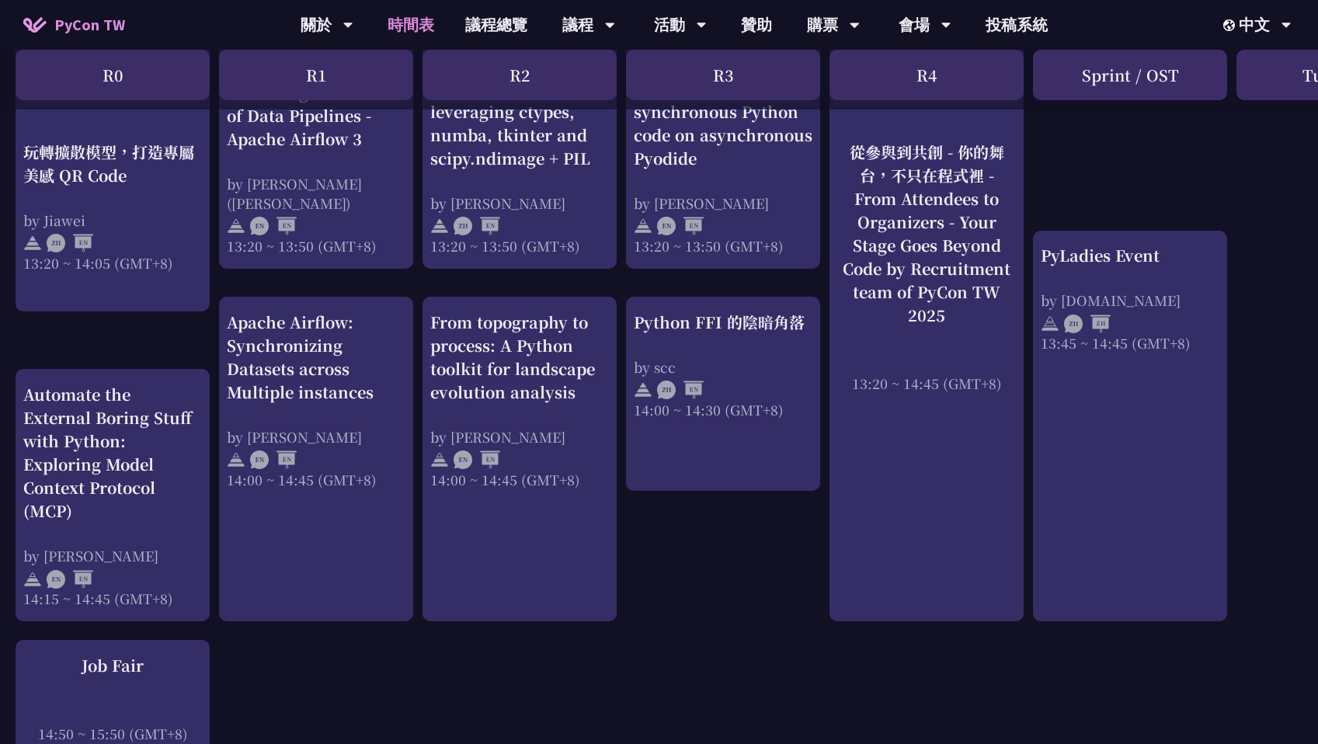
scroll to position [1388, 0]
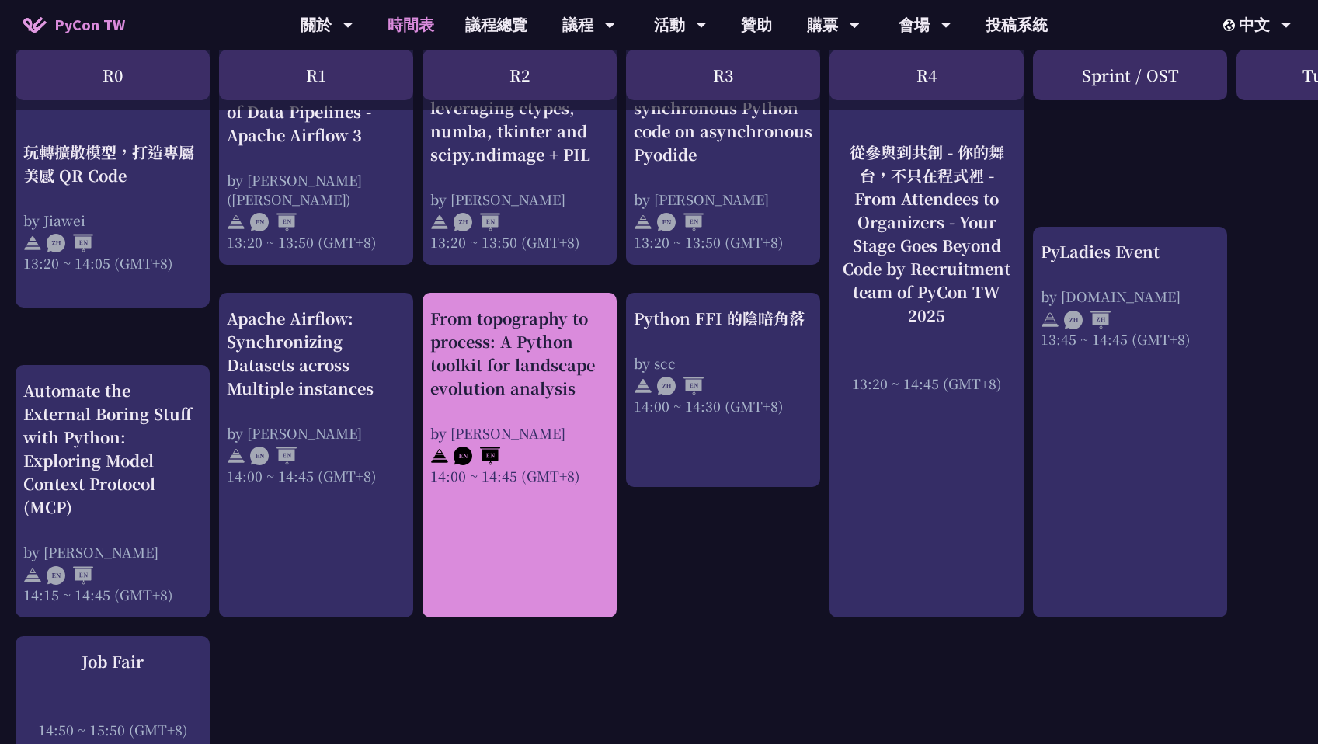
click at [563, 378] on div "From topography to process: A Python toolkit for landscape evolution analysis" at bounding box center [519, 353] width 179 height 93
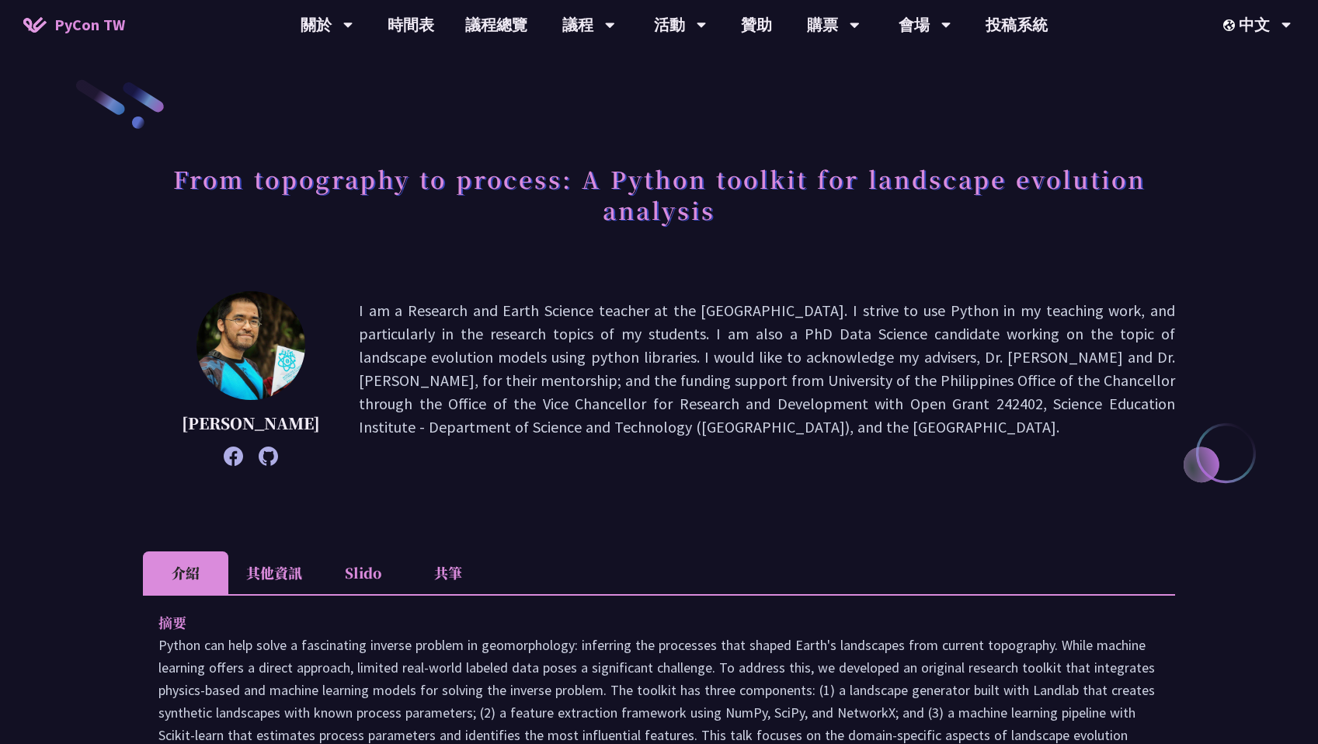
click at [724, 458] on p "I am a Research and Earth Science teacher at the [GEOGRAPHIC_DATA]. I strive to…" at bounding box center [767, 378] width 816 height 159
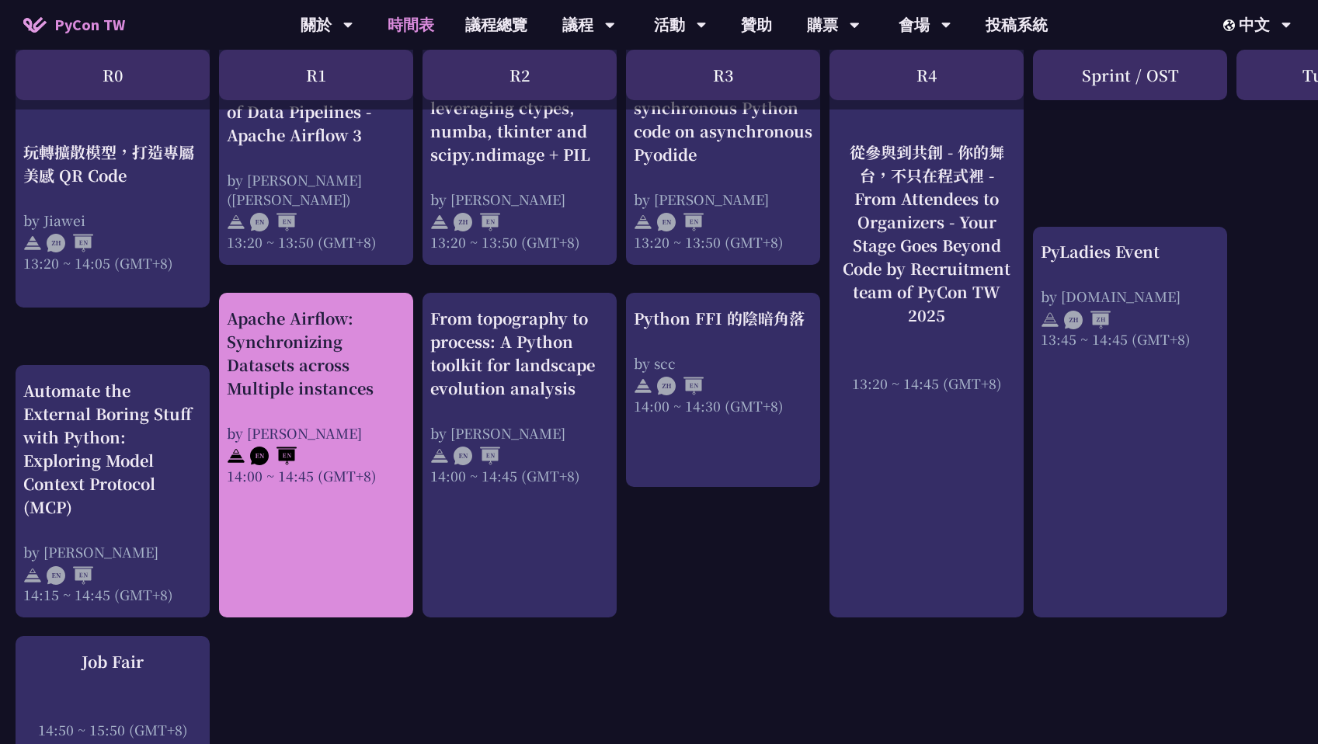
click at [296, 408] on div "Apache Airflow: Synchronizing Datasets across Multiple instances by [PERSON_NAM…" at bounding box center [316, 396] width 179 height 179
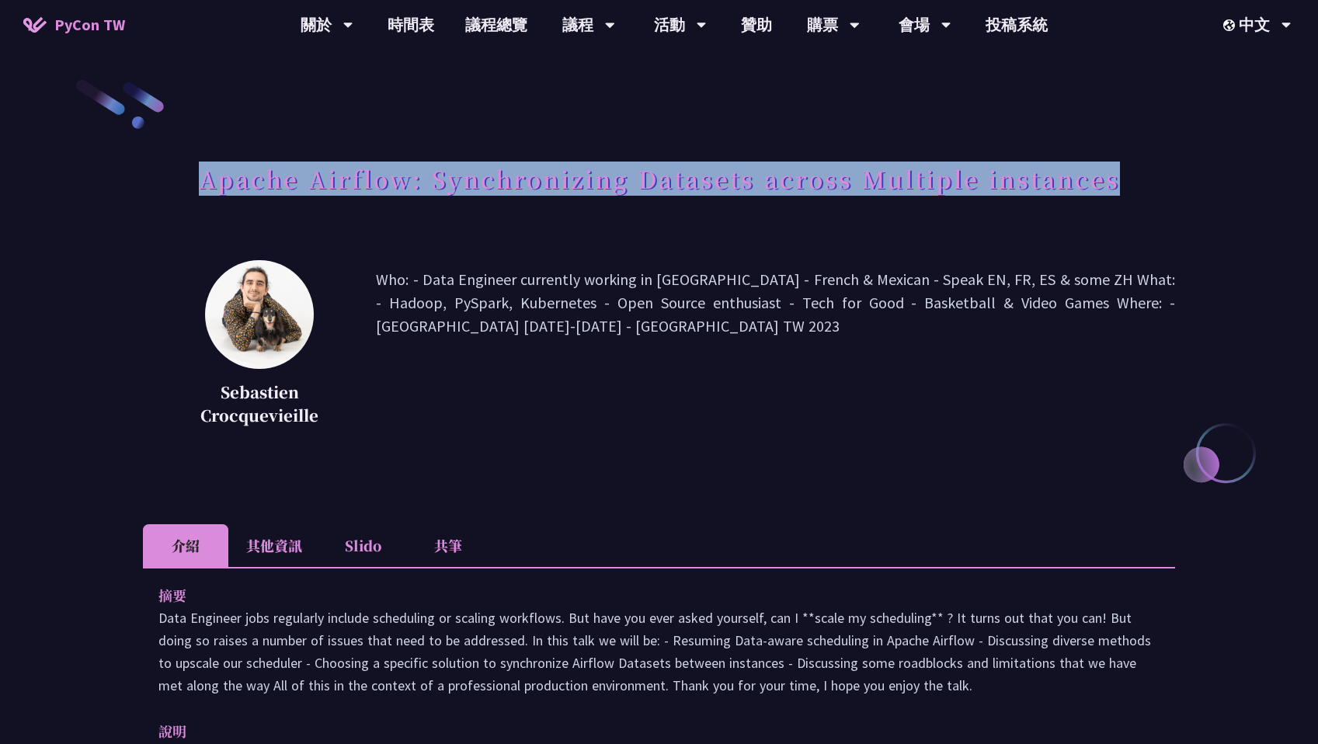
drag, startPoint x: 199, startPoint y: 184, endPoint x: 1121, endPoint y: 179, distance: 921.7
click at [1121, 179] on div "Apache Airflow: Synchronizing Datasets across Multiple instances" at bounding box center [659, 196] width 1032 height 82
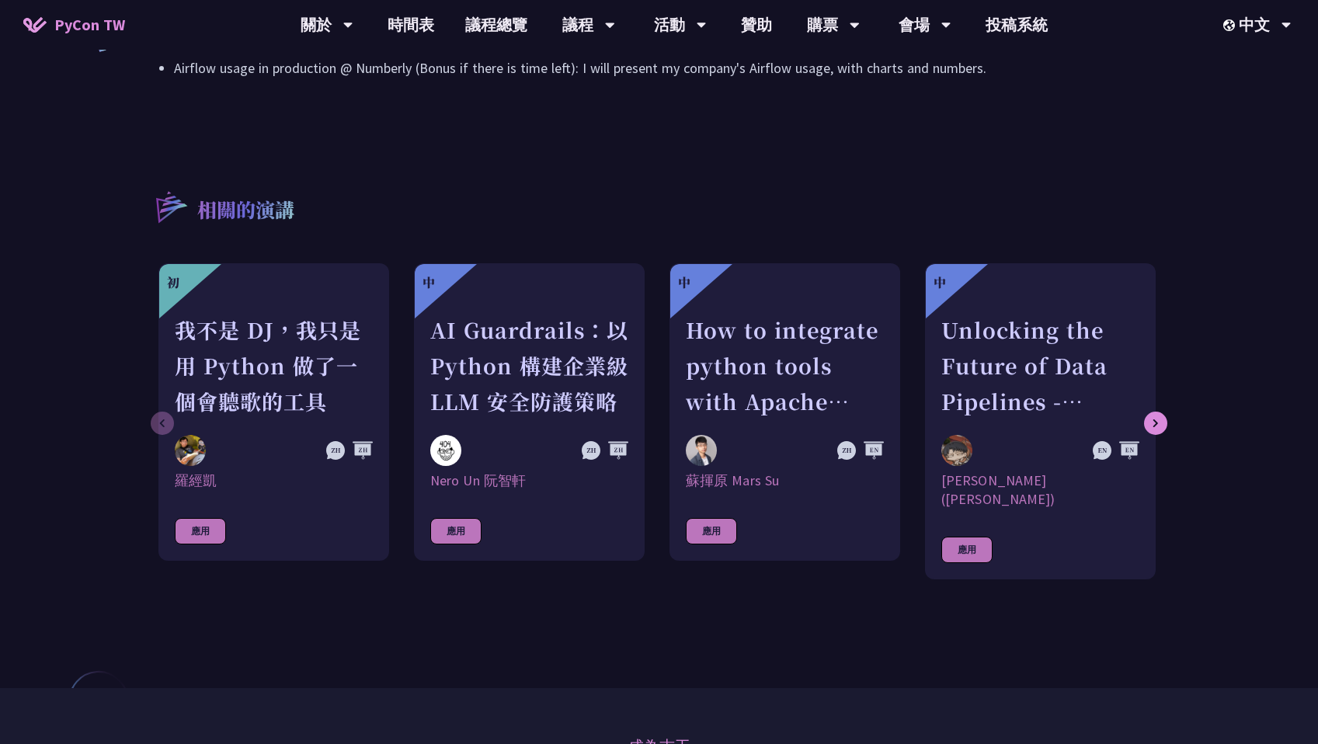
scroll to position [2778, 0]
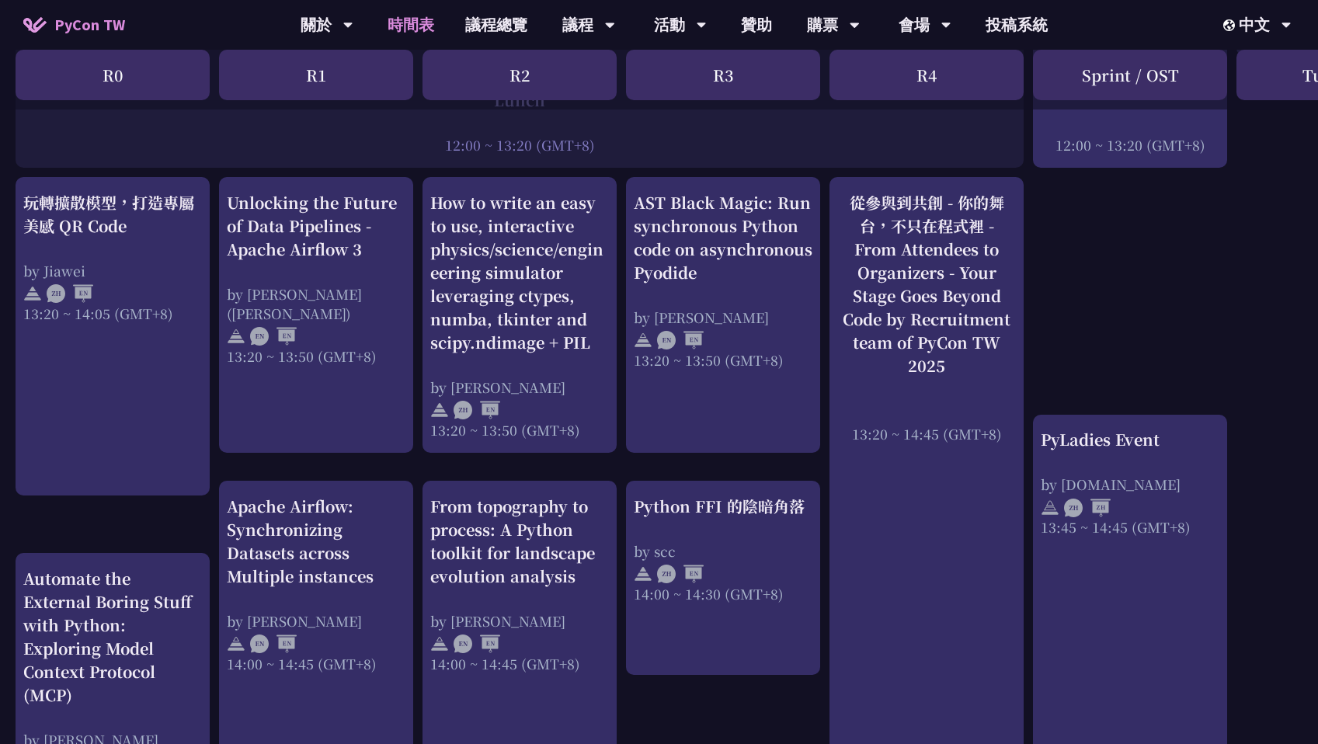
scroll to position [1202, 0]
click at [617, 446] on div "An Introduction to the GIL for Python Beginners: Disabling It in Python 3.13 an…" at bounding box center [824, 394] width 1649 height 2561
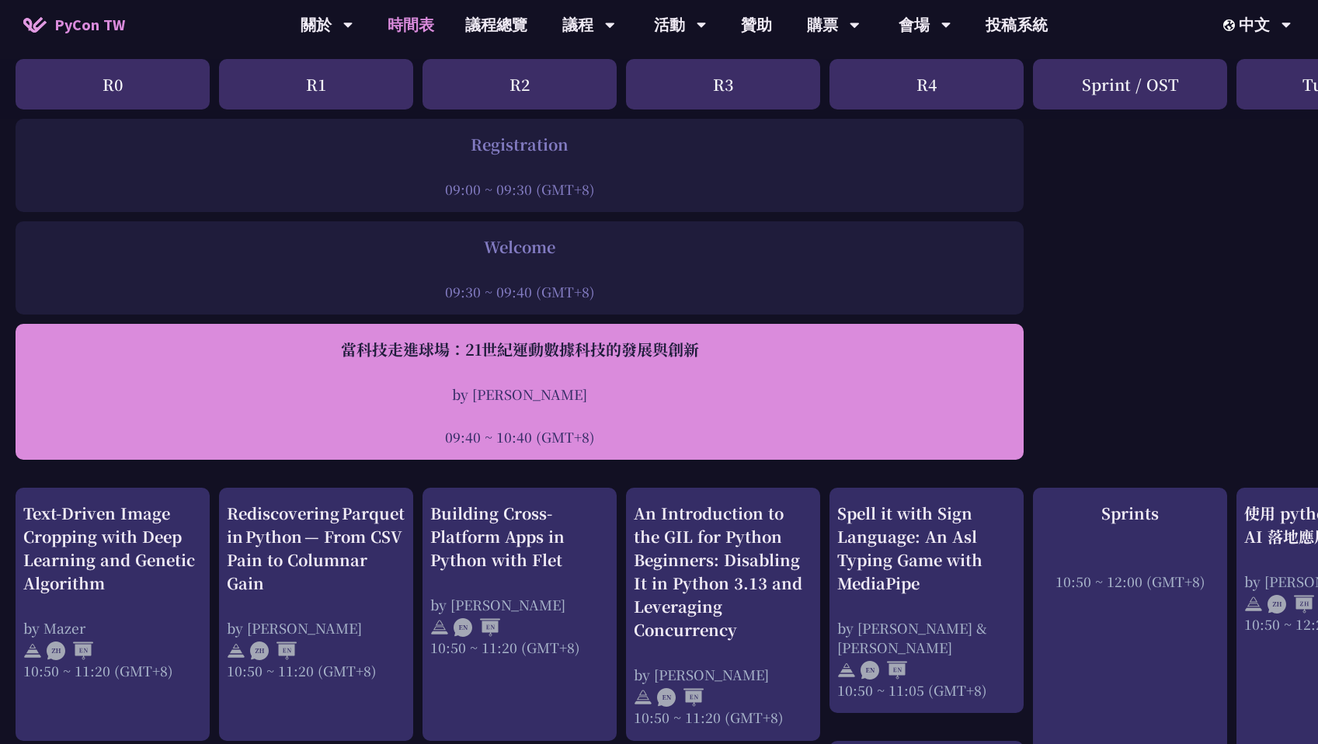
scroll to position [124, 0]
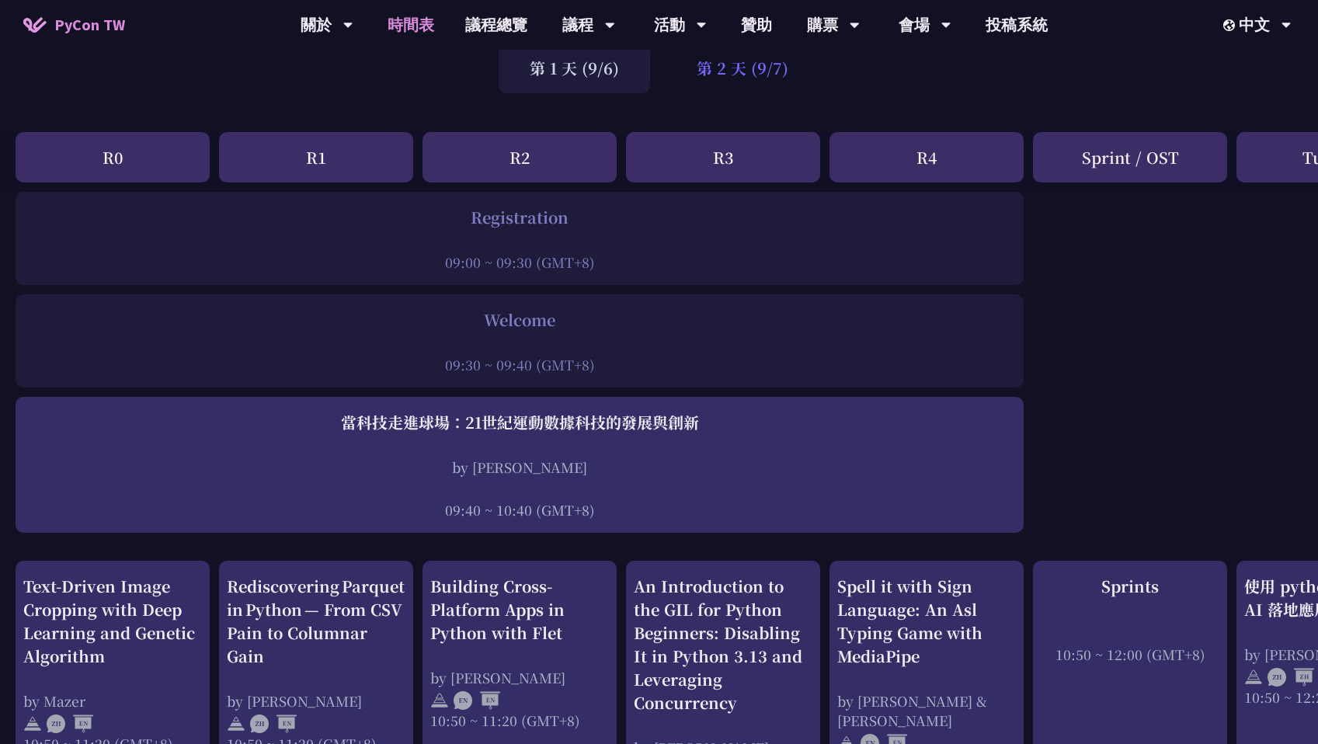
click at [736, 66] on div "第 2 天 (9/7)" at bounding box center [742, 68] width 154 height 50
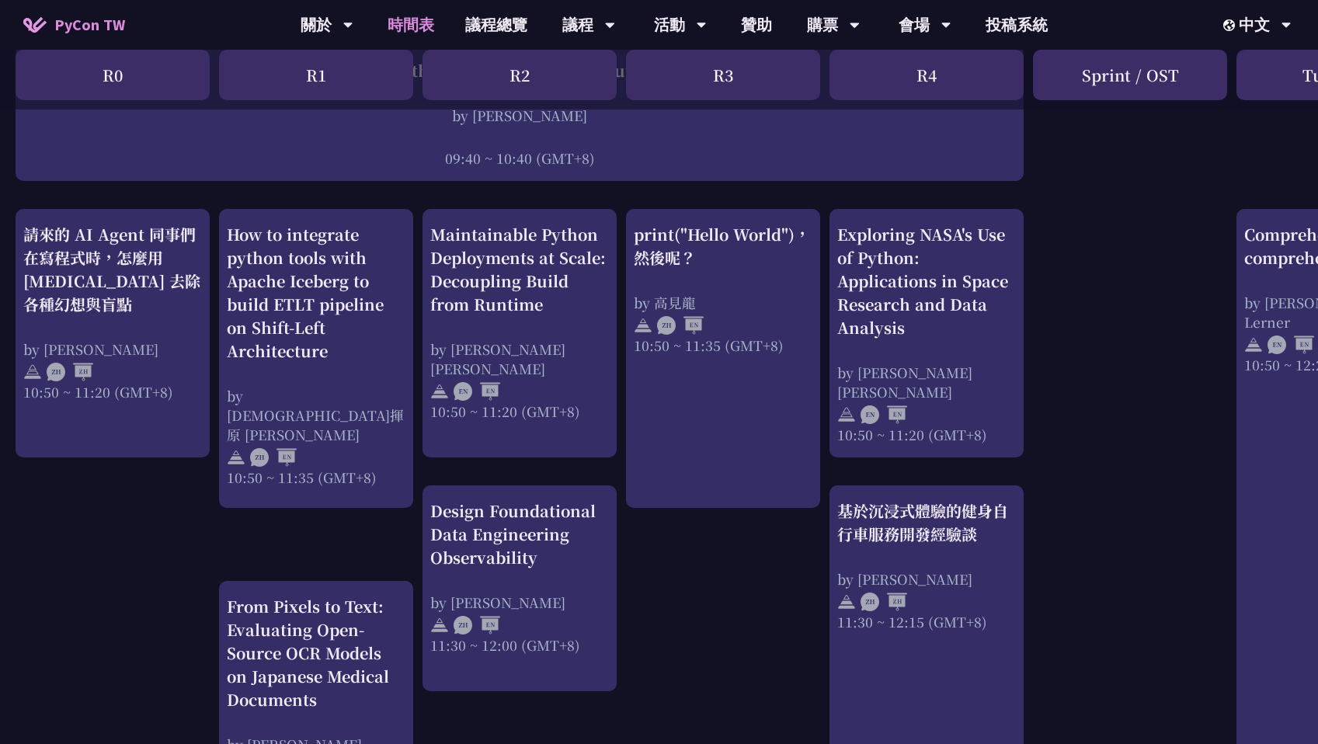
scroll to position [478, 0]
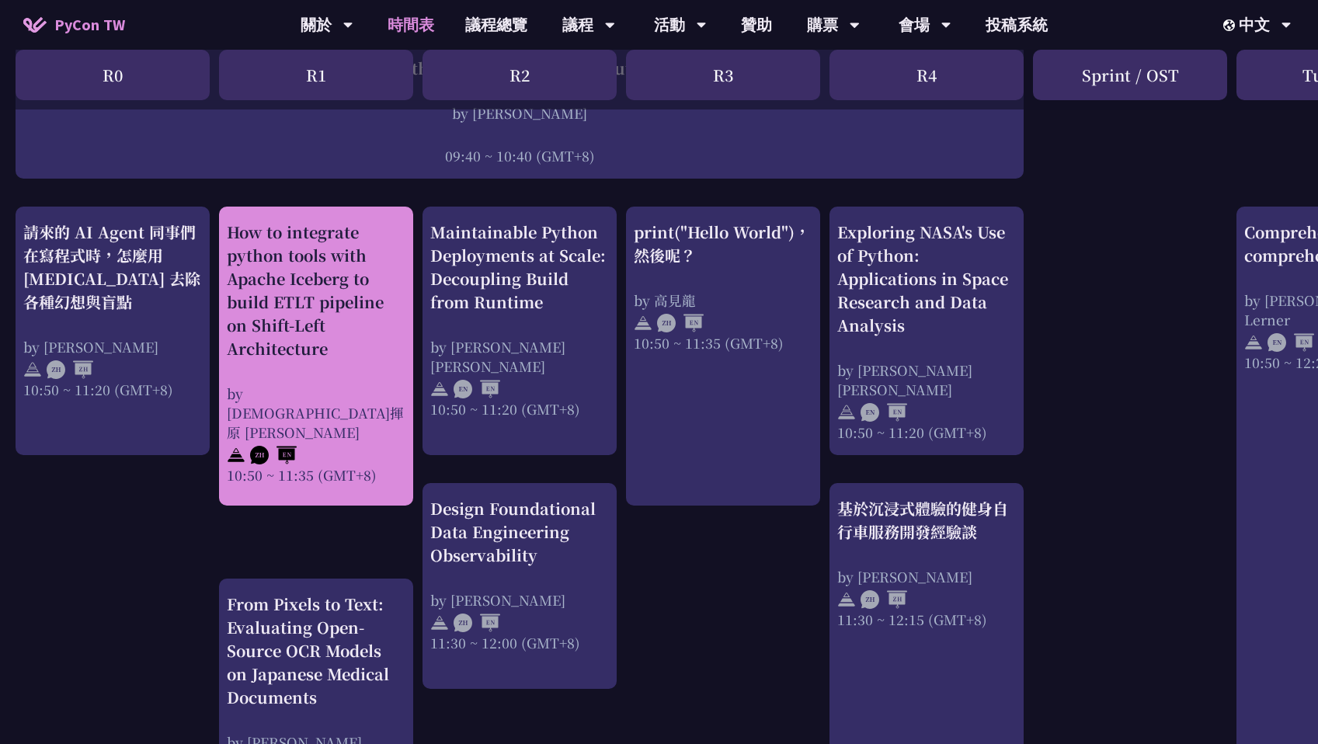
click at [339, 359] on div "How to integrate python tools with Apache Iceberg to build ETLT pipeline on Shi…" at bounding box center [316, 291] width 179 height 140
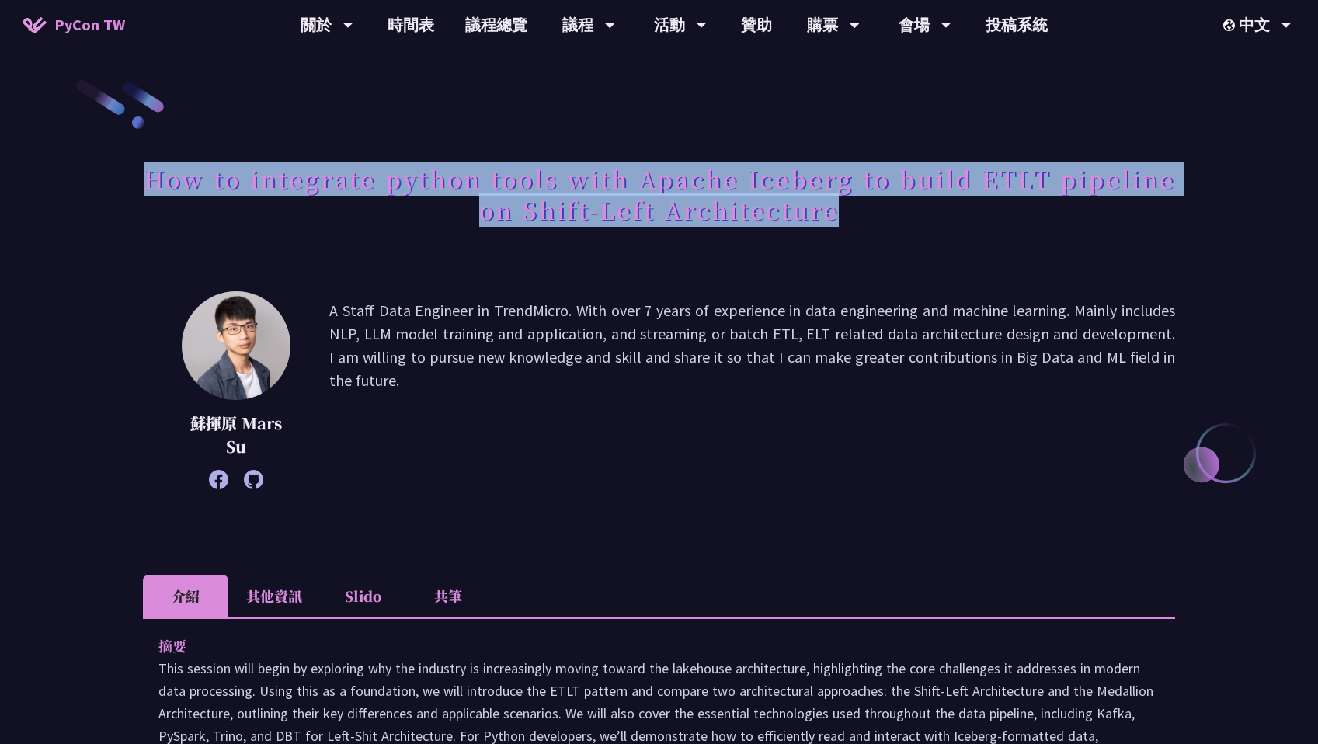
copy h1 "How to integrate python tools with Apache Iceberg to build ETLT pipeline on Shi…"
drag, startPoint x: 144, startPoint y: 185, endPoint x: 972, endPoint y: 237, distance: 829.4
click at [972, 237] on div "How to integrate python tools with Apache Iceberg to build ETLT pipeline on Shi…" at bounding box center [659, 211] width 1032 height 113
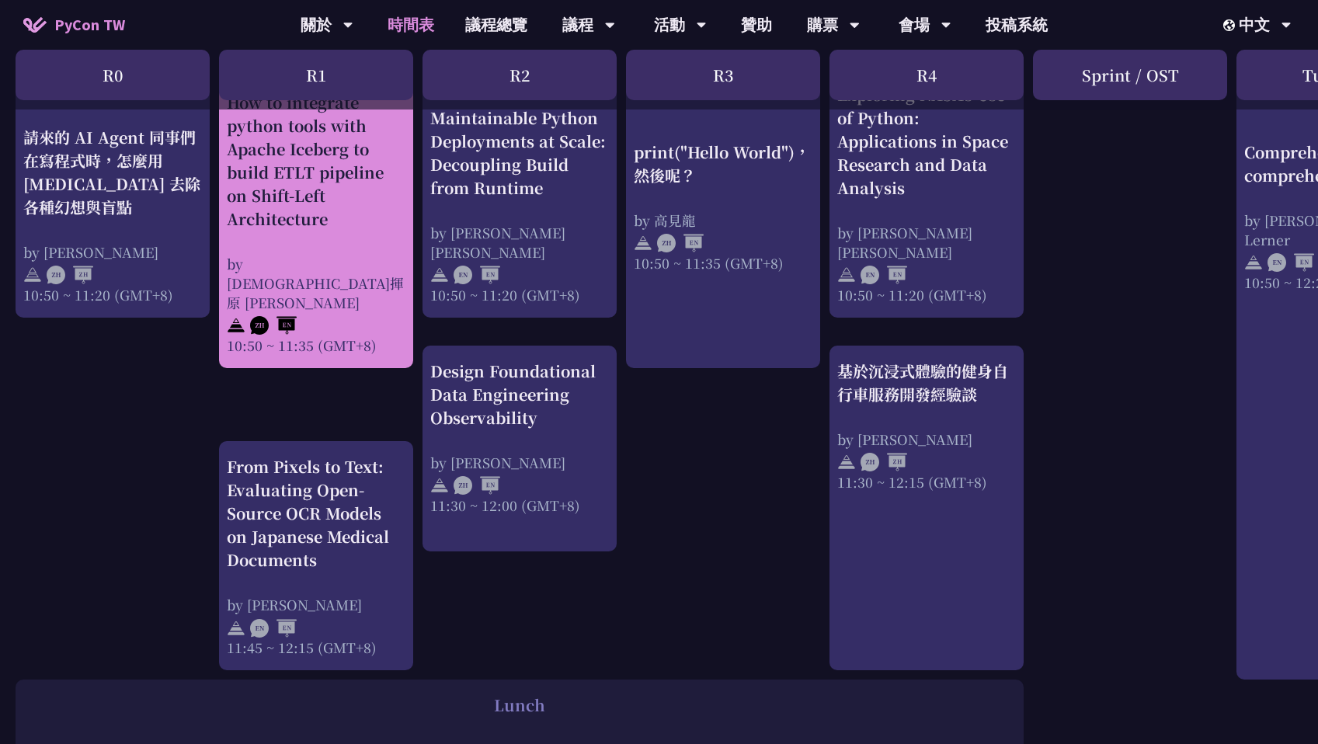
scroll to position [617, 0]
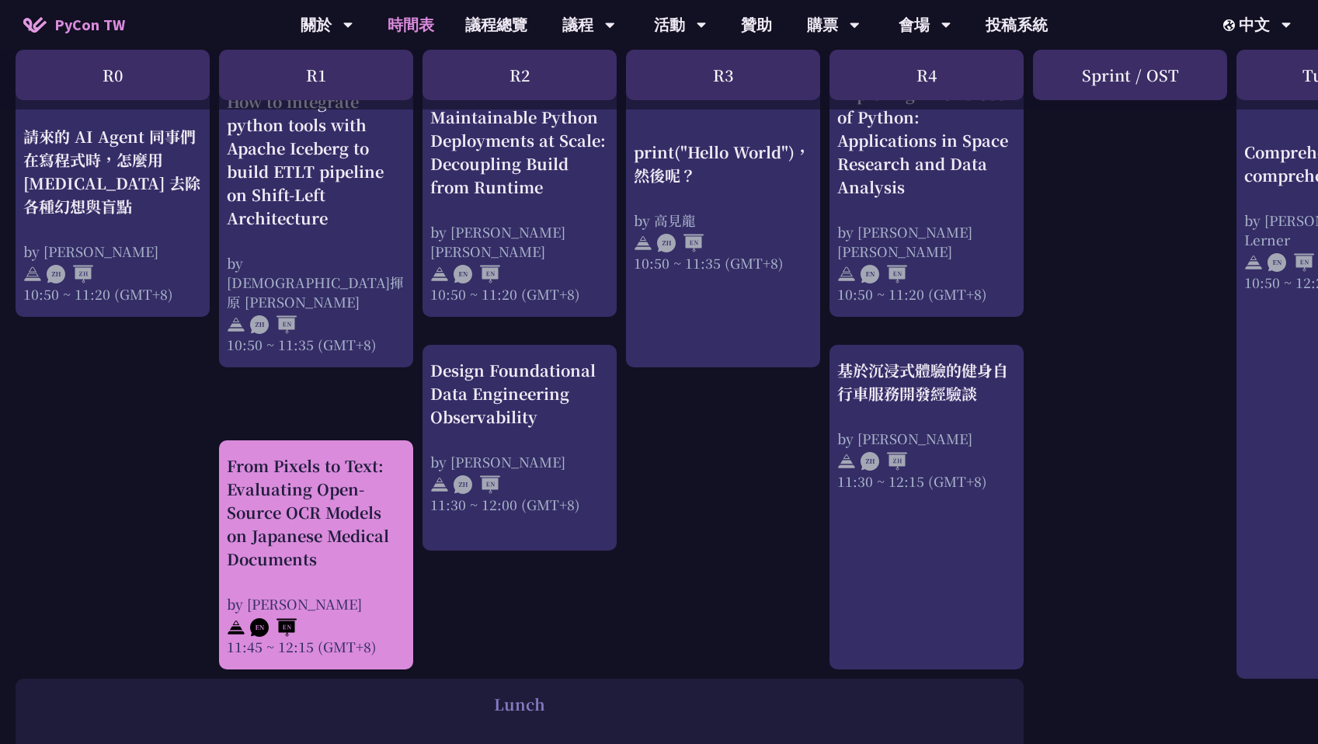
click at [309, 502] on div "From Pixels to Text: Evaluating Open-Source OCR Models on Japanese Medical Docu…" at bounding box center [316, 512] width 179 height 116
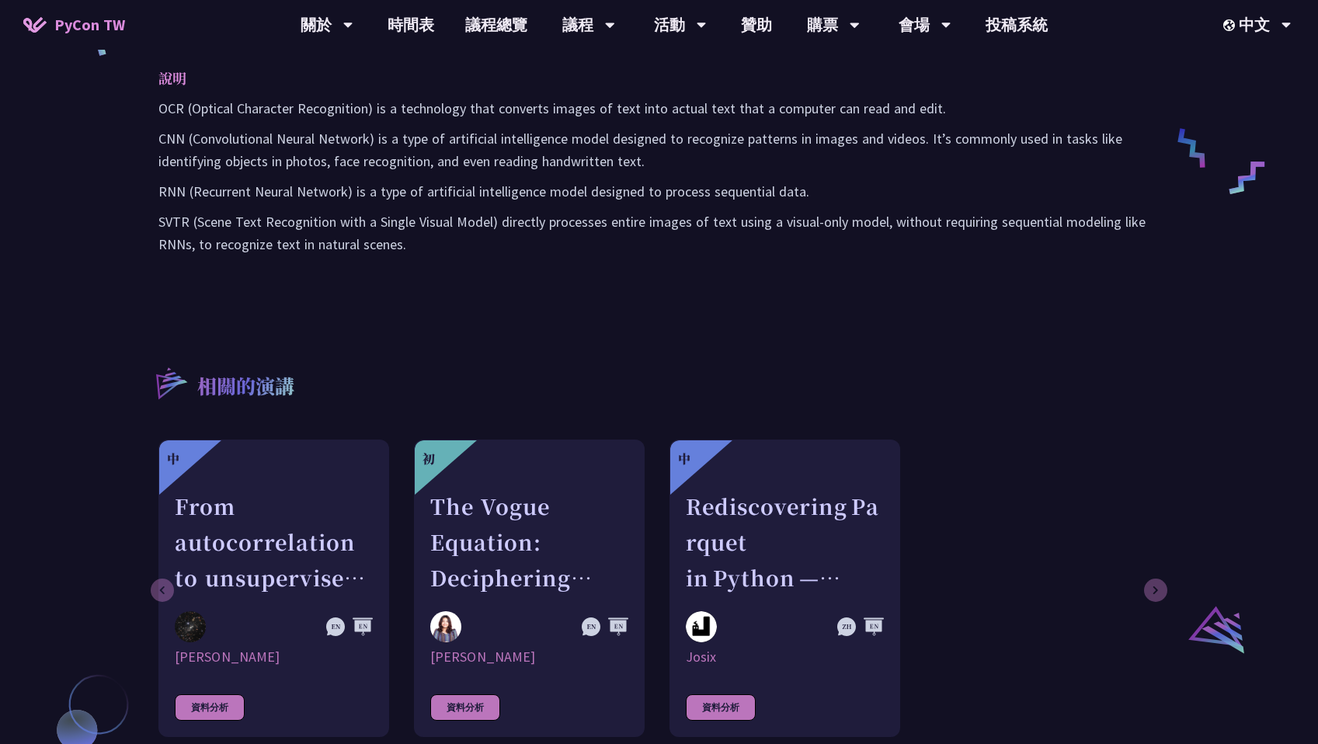
scroll to position [608, 0]
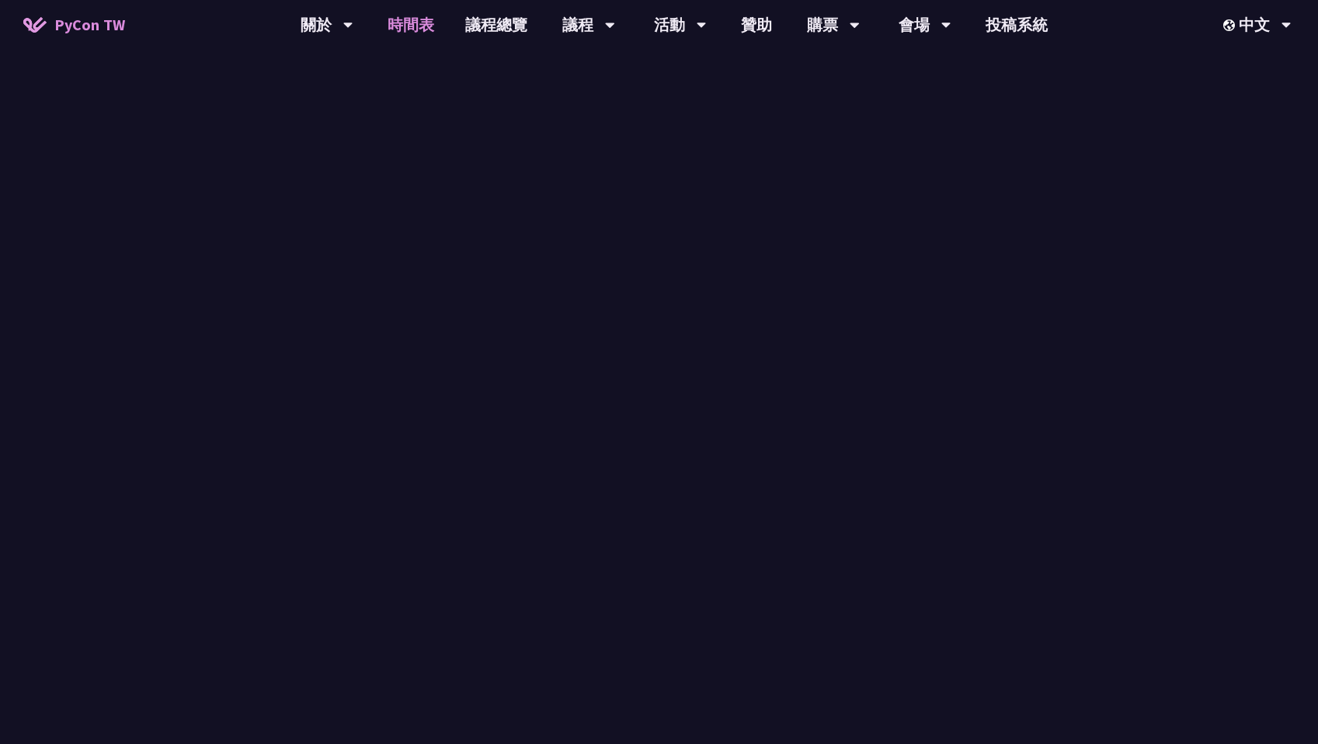
scroll to position [617, 0]
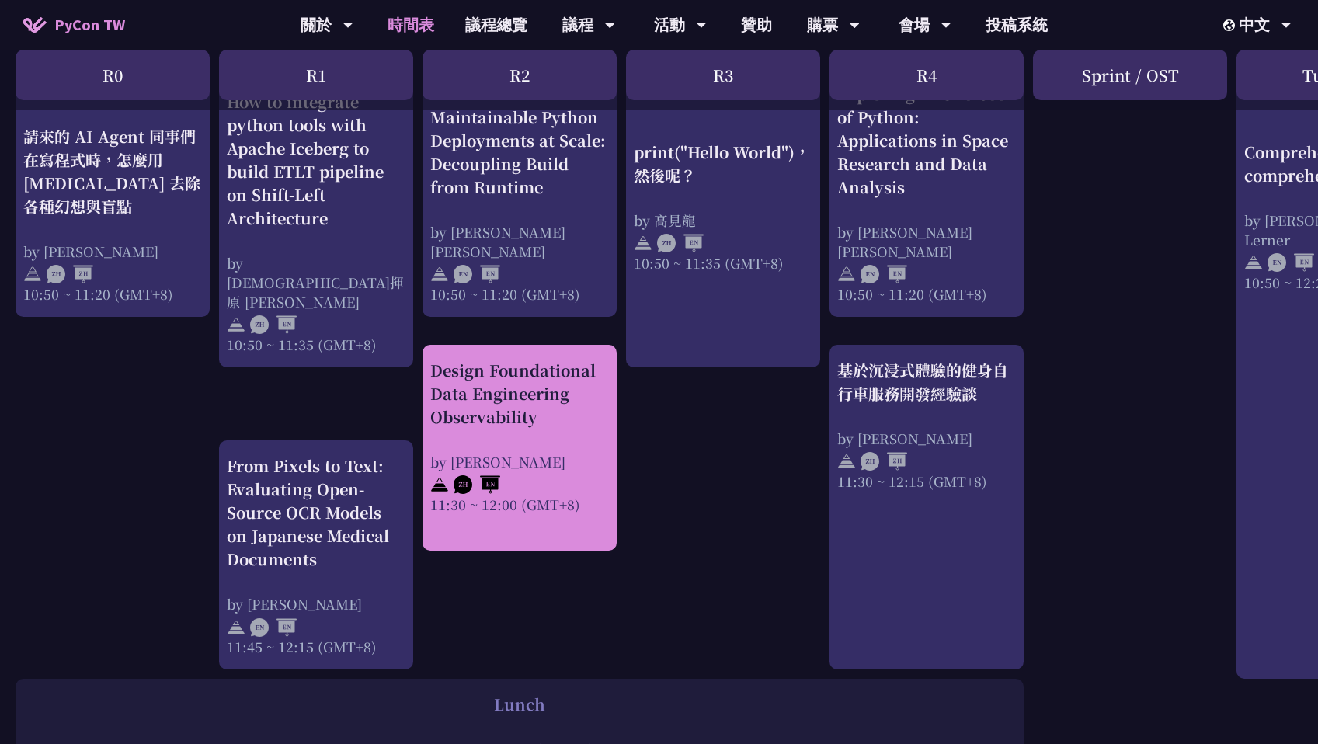
click at [522, 435] on div "Design Foundational Data Engineering Observability by [PERSON_NAME] 11:30 ~ 12:…" at bounding box center [519, 436] width 179 height 155
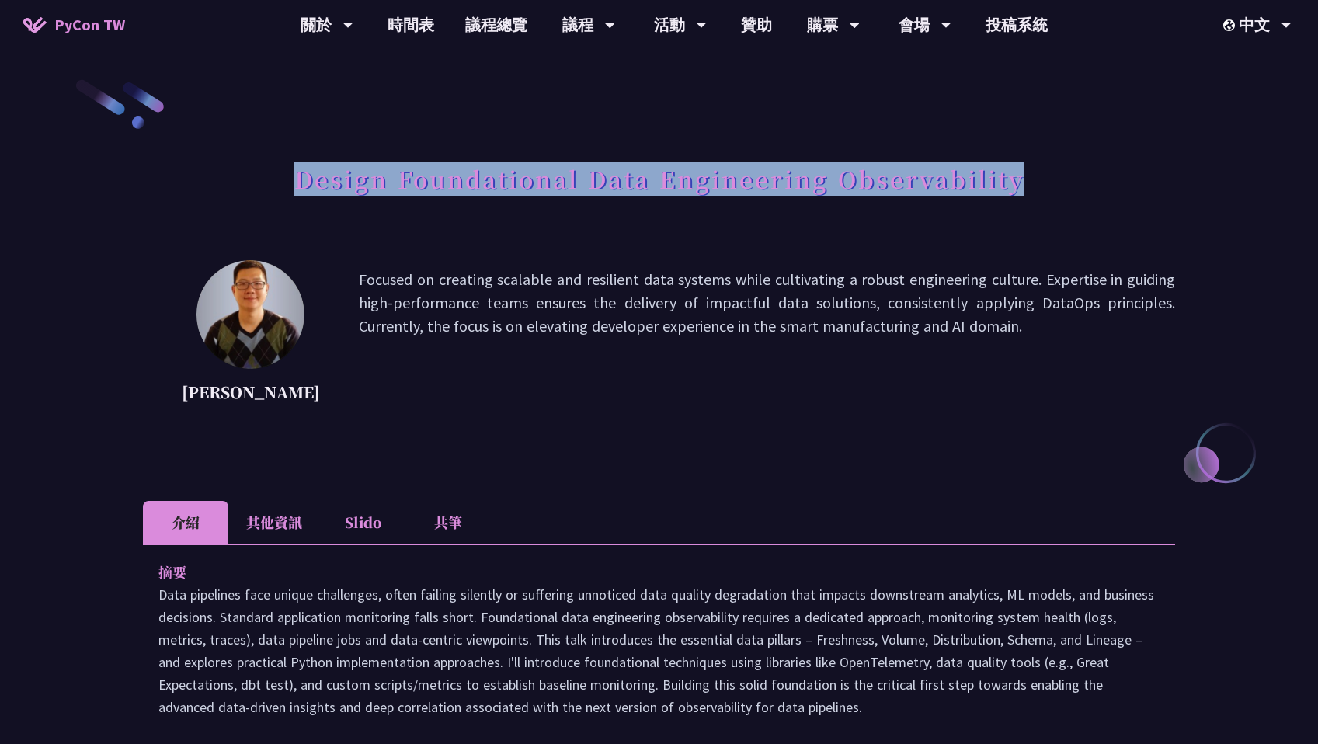
drag, startPoint x: 297, startPoint y: 181, endPoint x: 1089, endPoint y: 195, distance: 792.9
click at [1089, 195] on div "Design Foundational Data Engineering Observability" at bounding box center [659, 196] width 1032 height 82
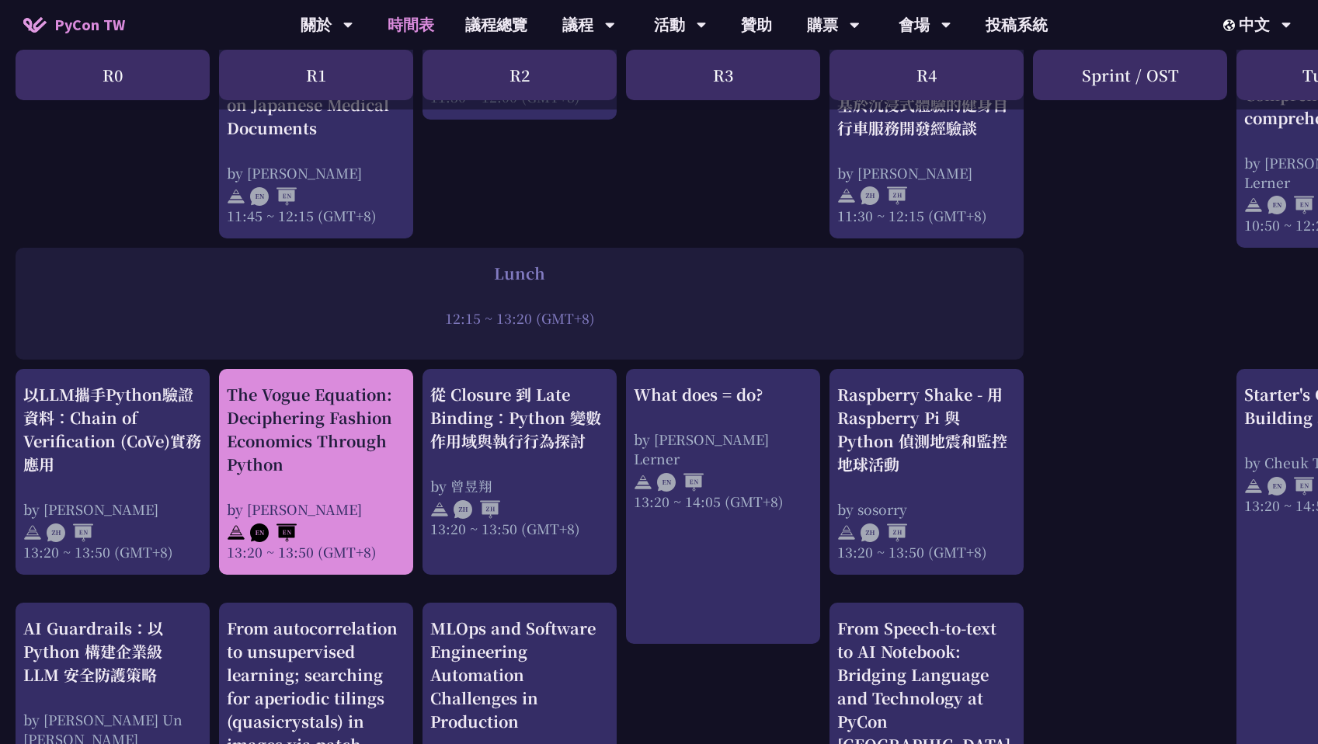
scroll to position [1006, 0]
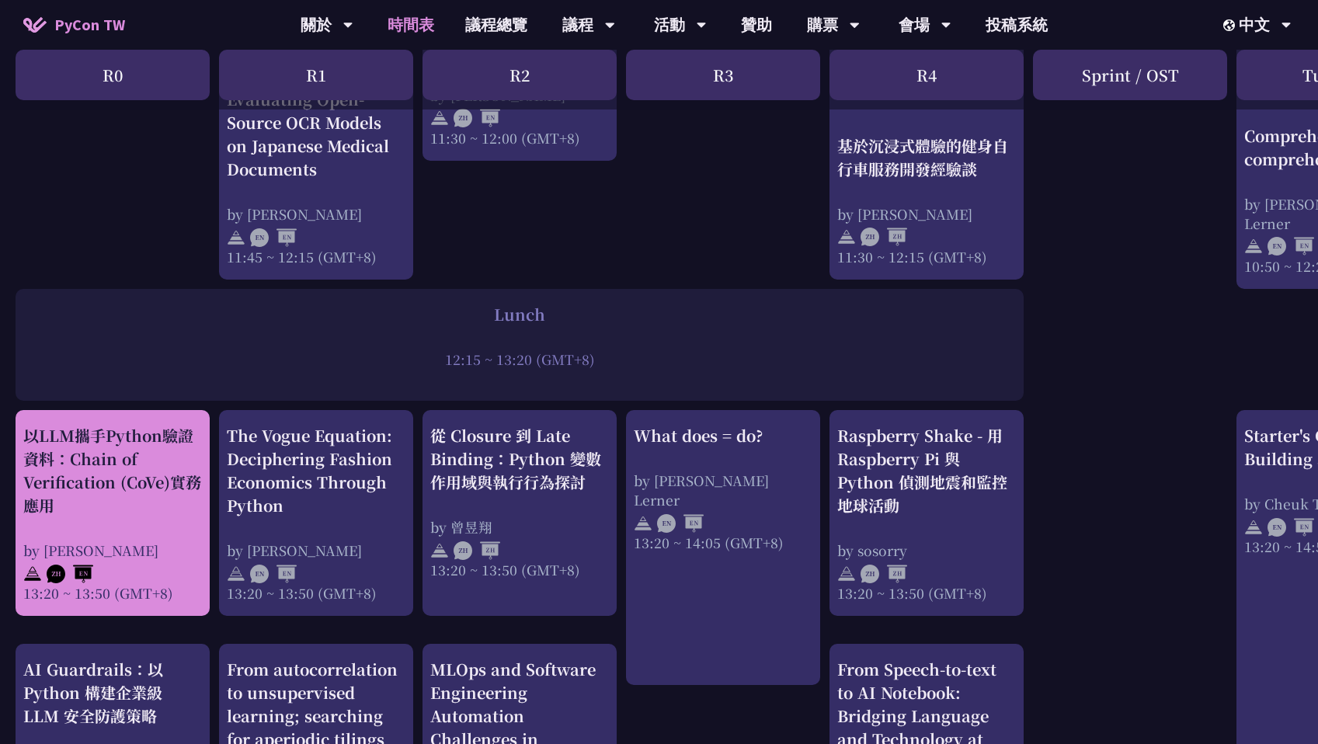
click at [182, 502] on div "以LLM攜手Python驗證資料：Chain of Verification (CoVe)實務應用" at bounding box center [112, 470] width 179 height 93
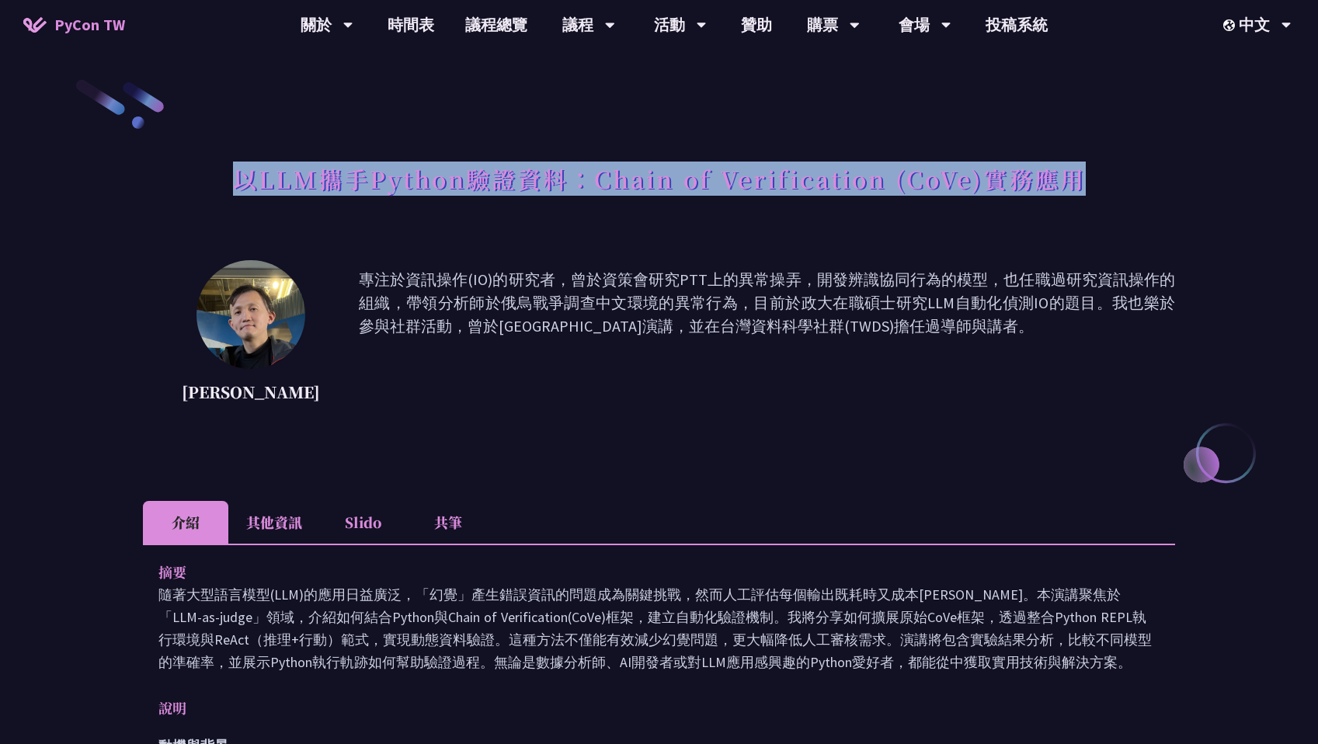
copy h1 "以LLM攜手Python驗證資料：Chain of Verification (CoVe)實務應用"
drag, startPoint x: 245, startPoint y: 189, endPoint x: 1115, endPoint y: 189, distance: 869.7
click at [1115, 189] on div "以LLM攜手Python驗證資料：Chain of Verification (CoVe)實務應用" at bounding box center [659, 196] width 1032 height 82
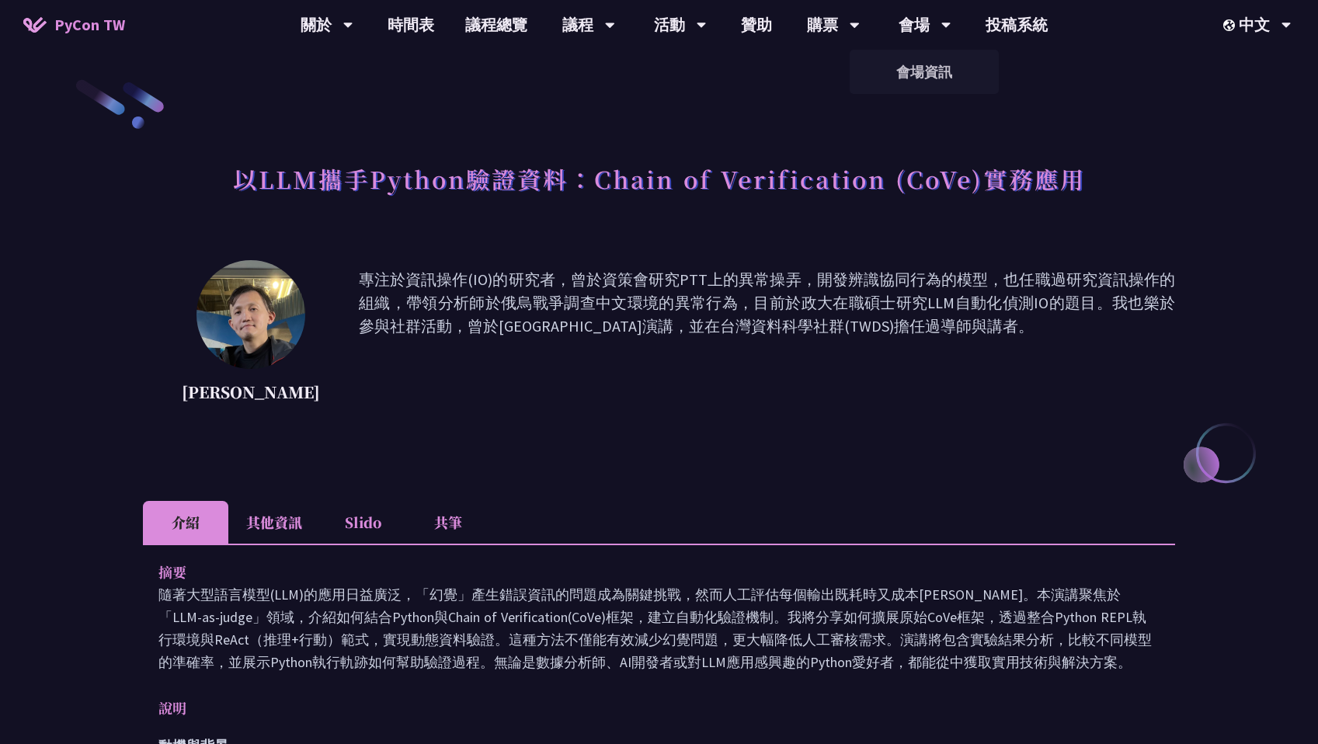
click at [488, 406] on p "專注於資訊操作(IO)的研究者，曾於資策會研究PTT上的異常操弄，開發辨識協同行為的模型，也任職過研究資訊操作的組織，帶領分析師於俄烏戰爭調查中文環境的異常行…" at bounding box center [767, 338] width 816 height 140
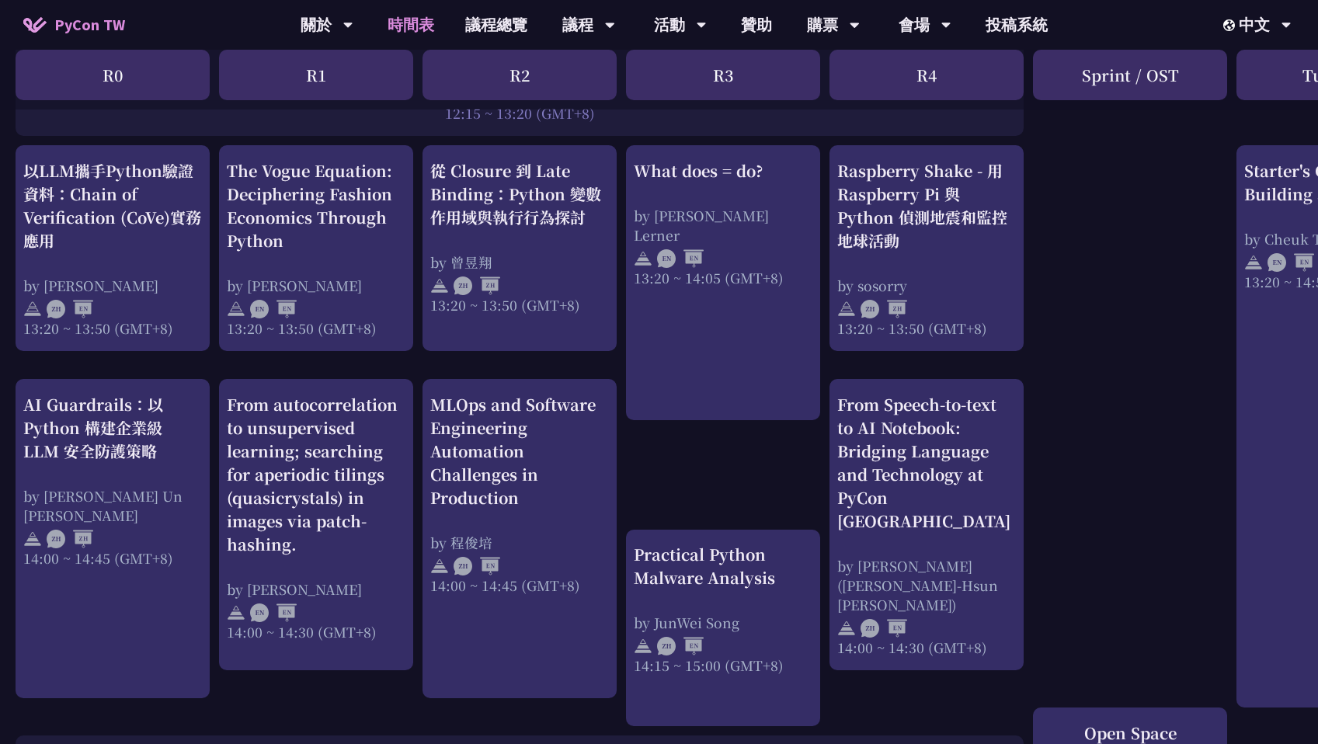
scroll to position [1276, 0]
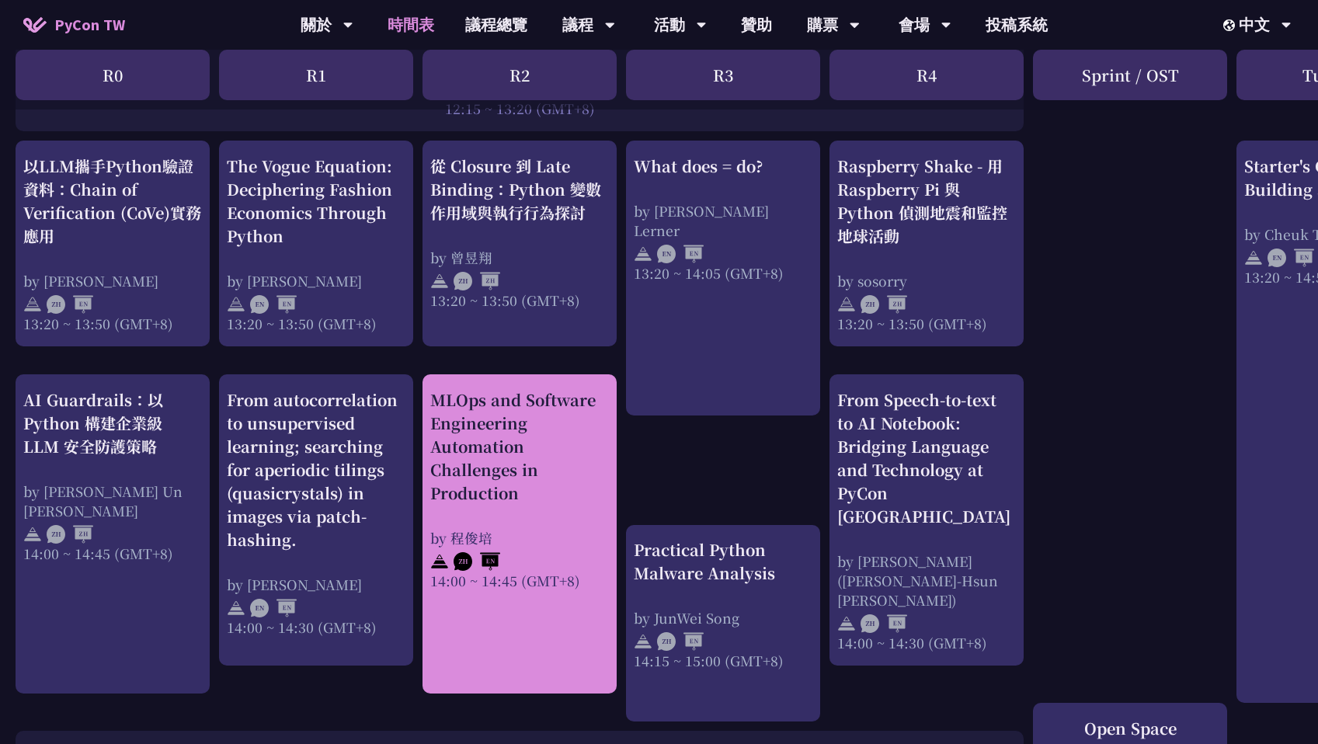
click at [485, 456] on div "MLOps and Software Engineering Automation Challenges in Production" at bounding box center [519, 446] width 179 height 116
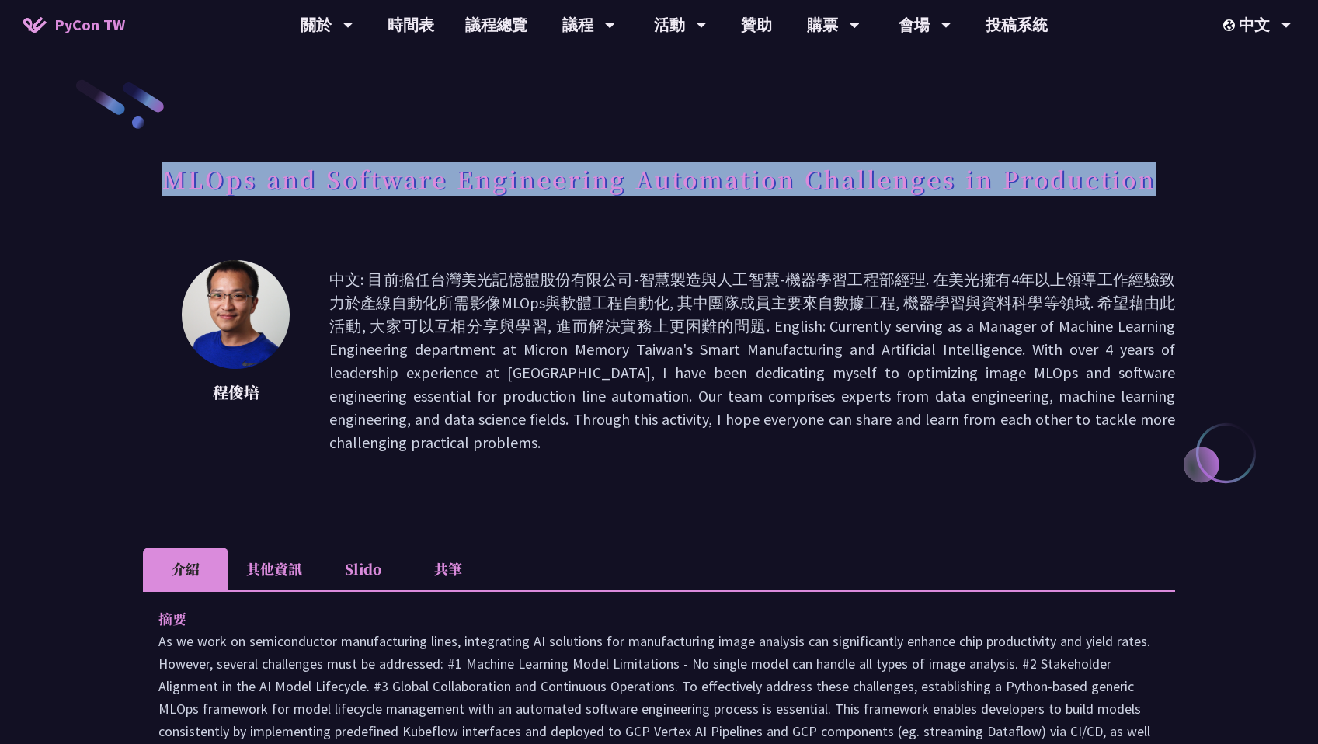
copy h1 "MLOps and Software Engineering Automation Challenges in Production"
drag, startPoint x: 161, startPoint y: 182, endPoint x: 1220, endPoint y: 197, distance: 1059.3
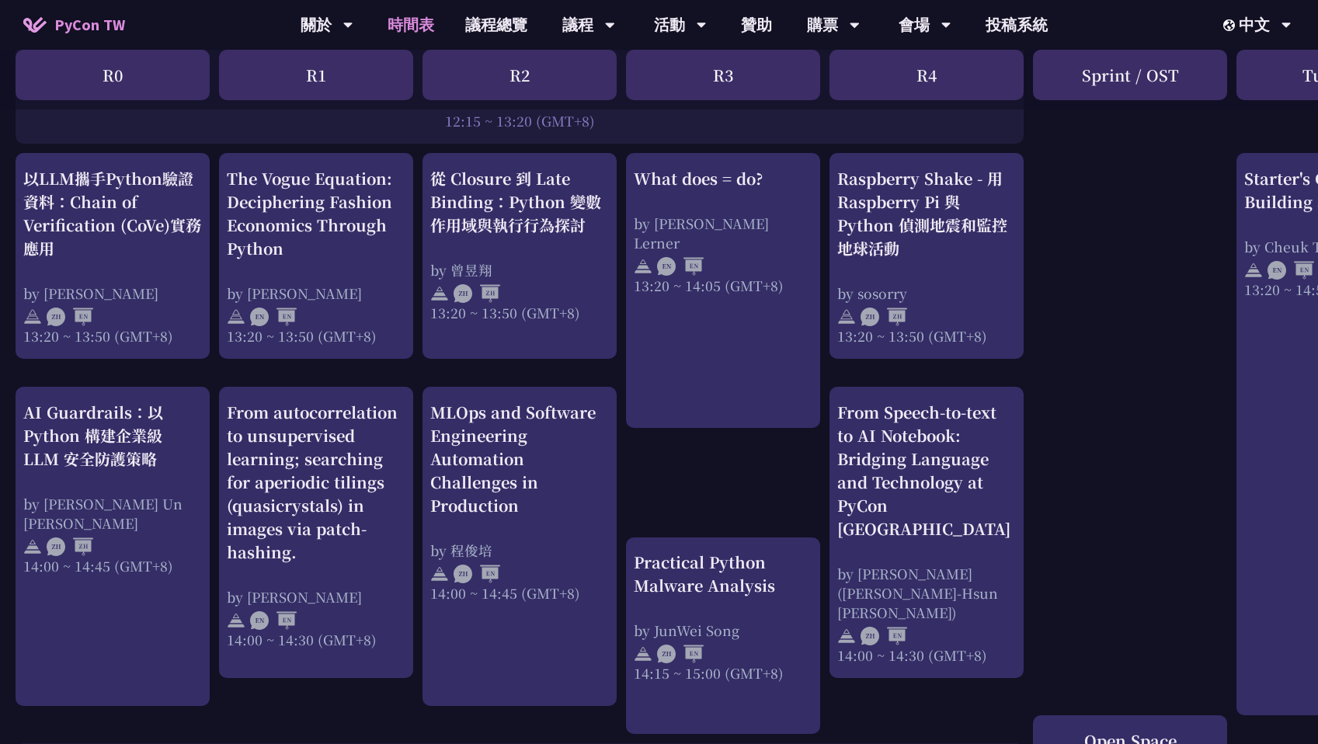
scroll to position [1447, 0]
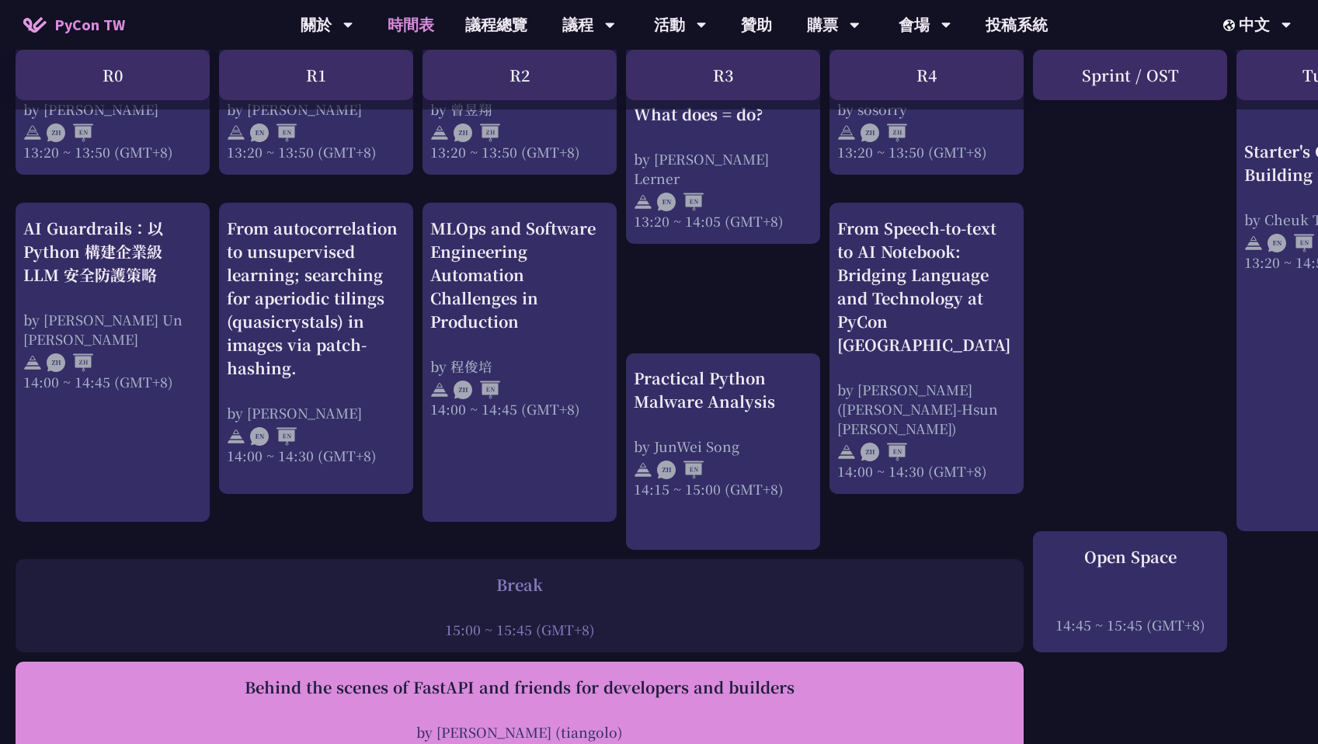
click at [349, 687] on div "Behind the scenes of FastAPI and friends for developers and builders by [PERSON…" at bounding box center [519, 730] width 992 height 109
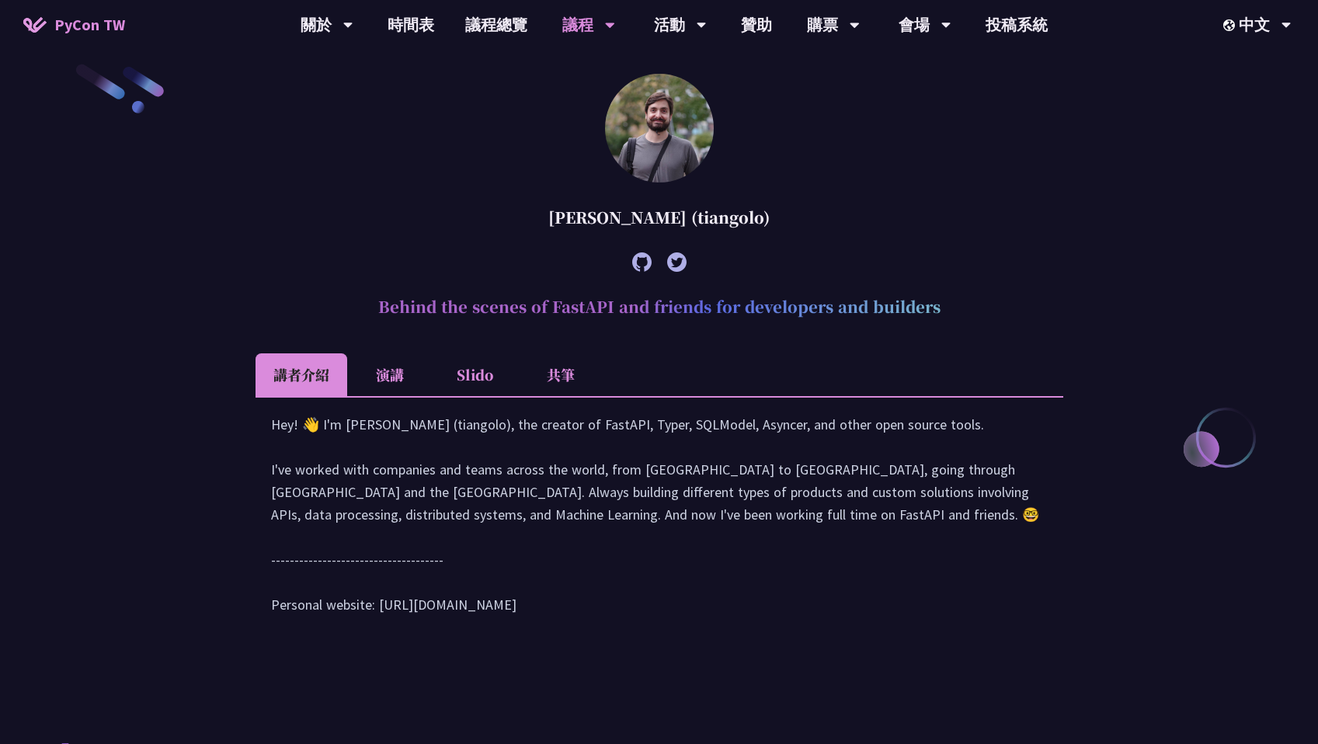
scroll to position [510, 0]
drag, startPoint x: 379, startPoint y: 308, endPoint x: 985, endPoint y: 316, distance: 605.7
click at [985, 316] on h2 "Behind the scenes of FastAPI and friends for developers and builders" at bounding box center [659, 307] width 808 height 47
copy h2 "Behind the scenes of FastAPI and friends for developers and builders"
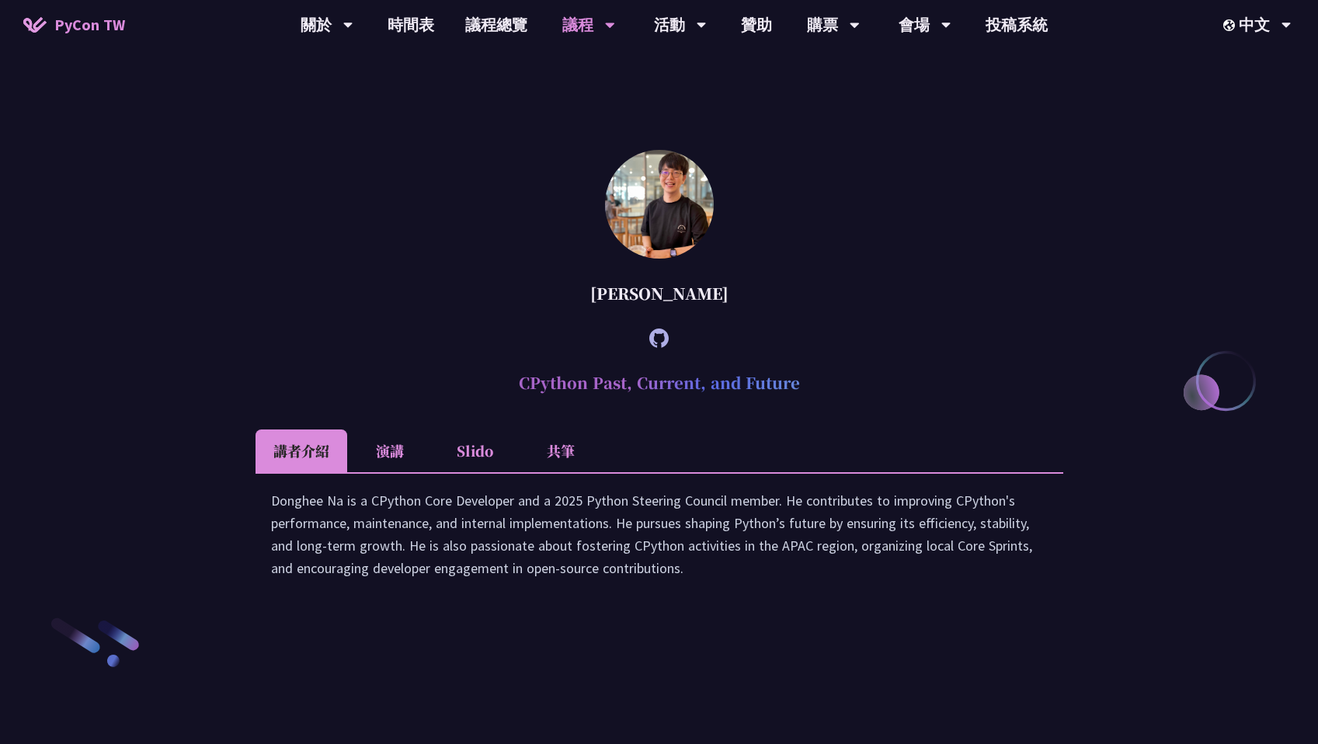
scroll to position [2149, 0]
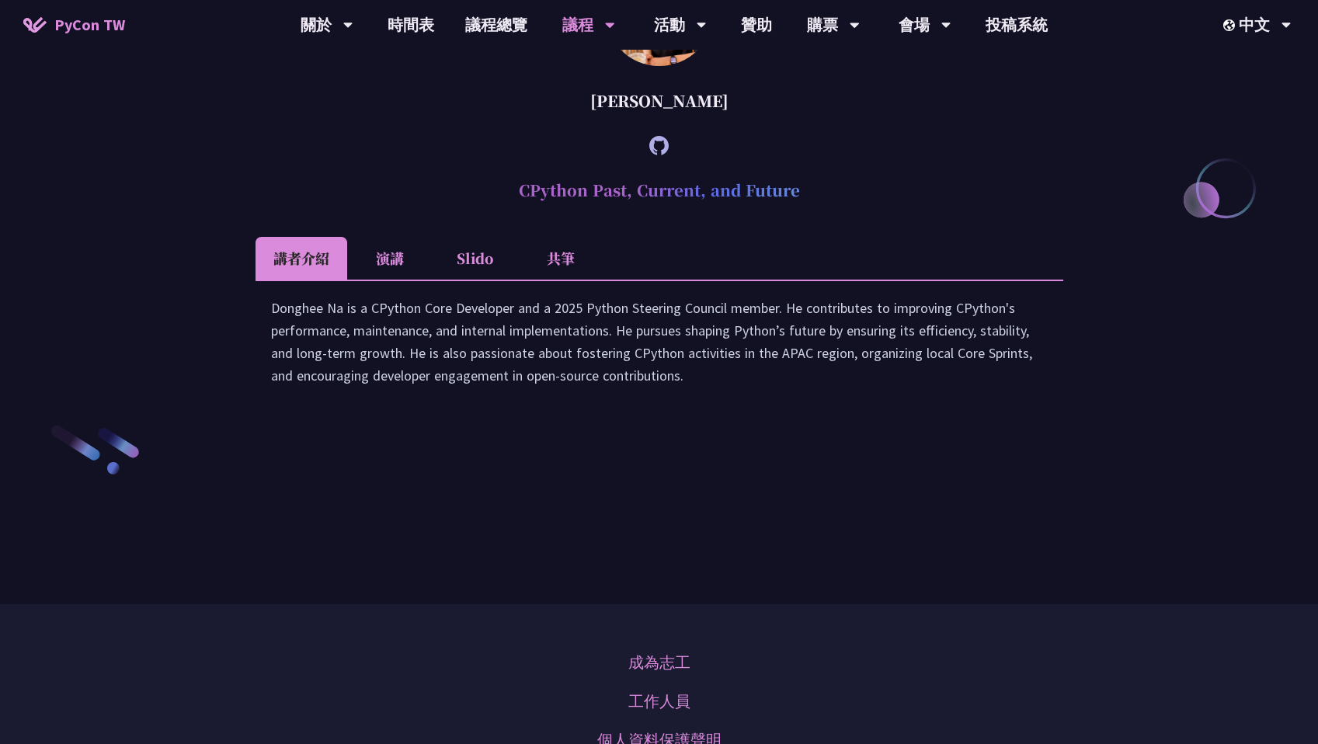
click at [700, 402] on div "Donghee Na is a CPython Core Developer and a 2025 Python Steering Council membe…" at bounding box center [659, 350] width 777 height 106
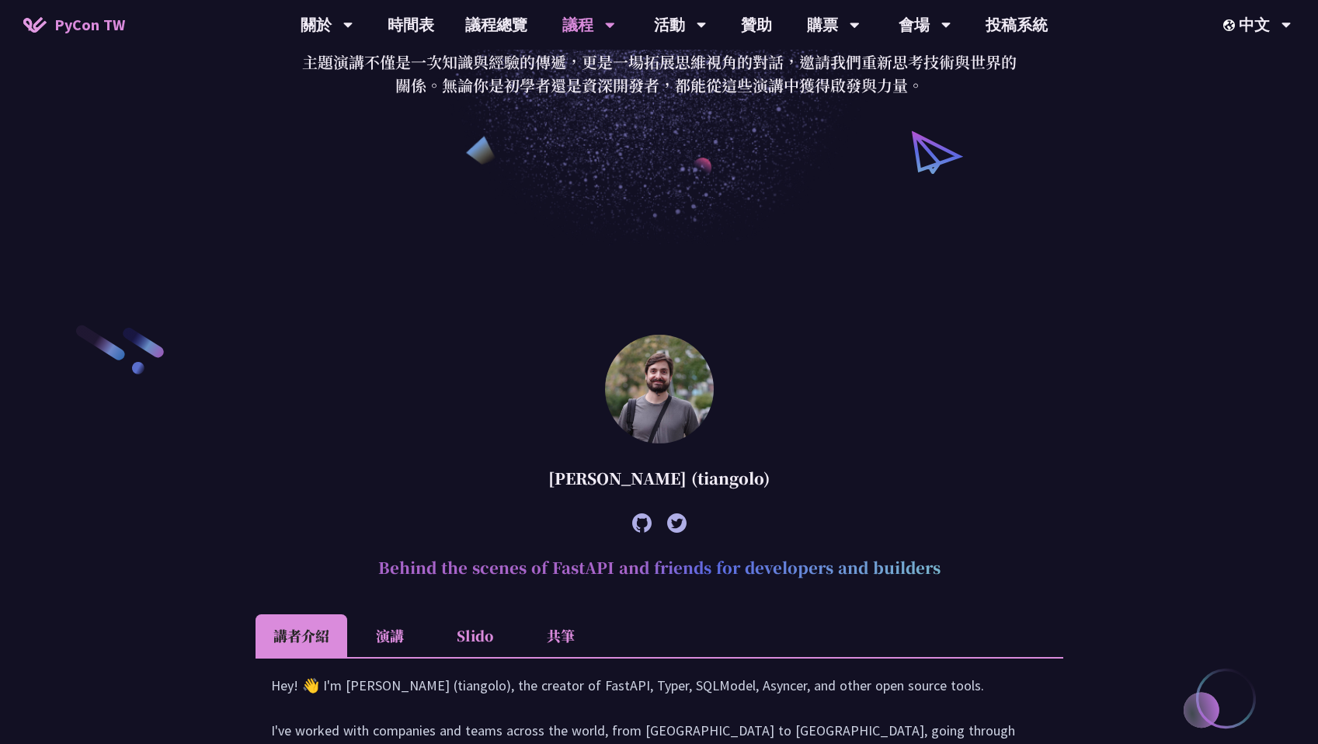
scroll to position [0, 0]
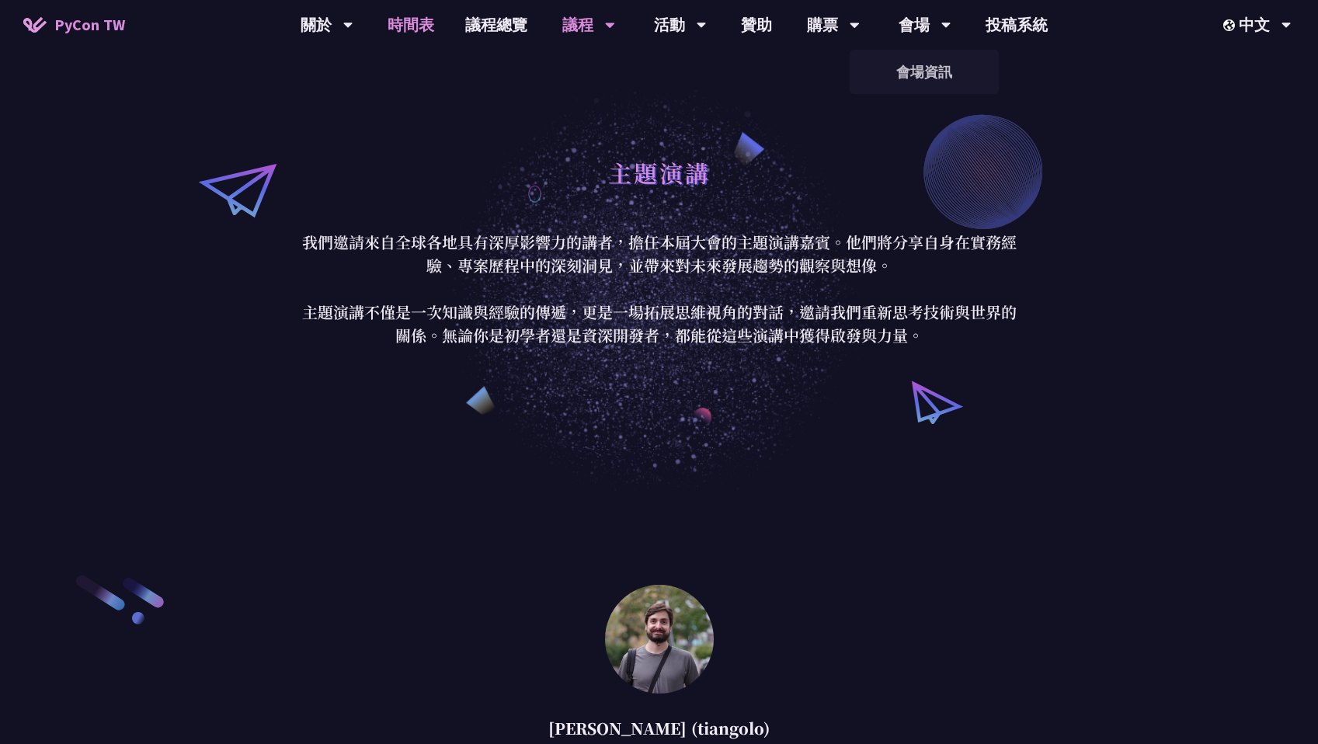
click at [429, 30] on link "時間表" at bounding box center [411, 25] width 78 height 50
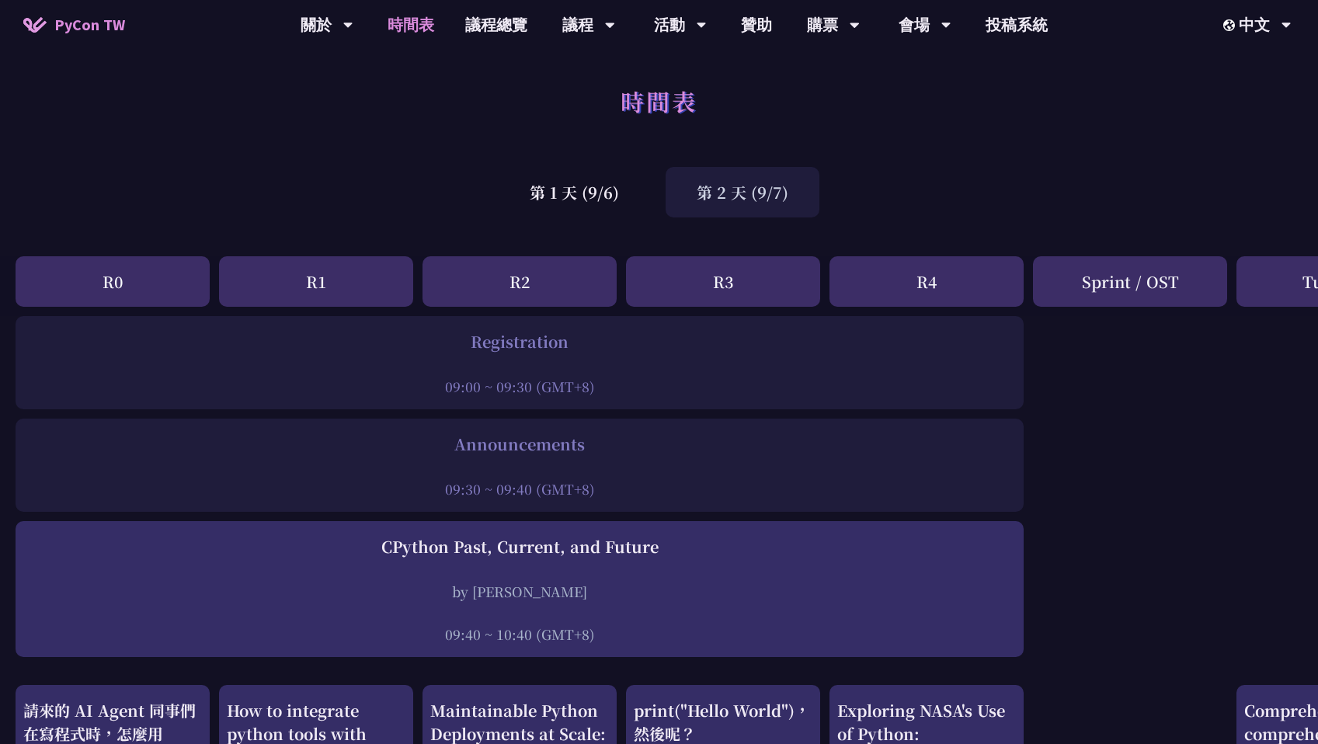
click at [695, 207] on div "第 2 天 (9/7)" at bounding box center [742, 192] width 154 height 50
click at [575, 194] on div "第 1 天 (9/6)" at bounding box center [574, 192] width 151 height 50
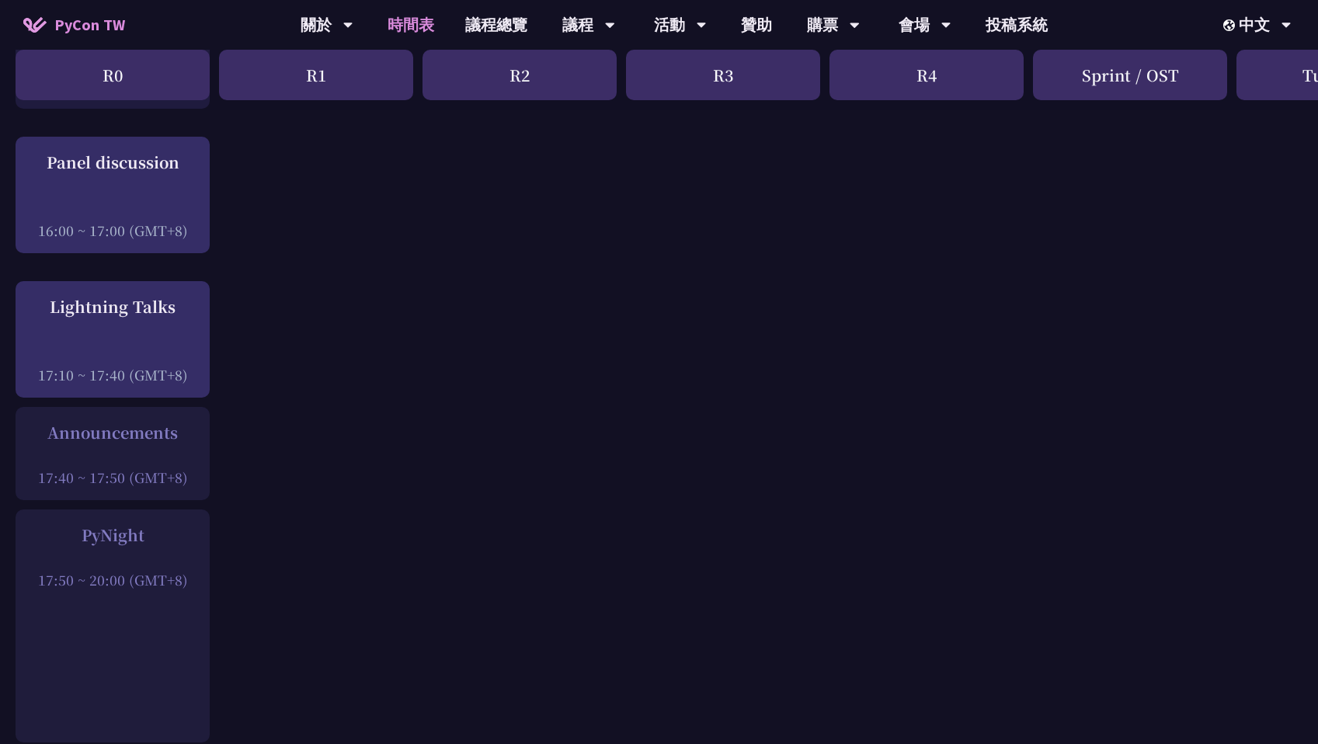
scroll to position [2023, 0]
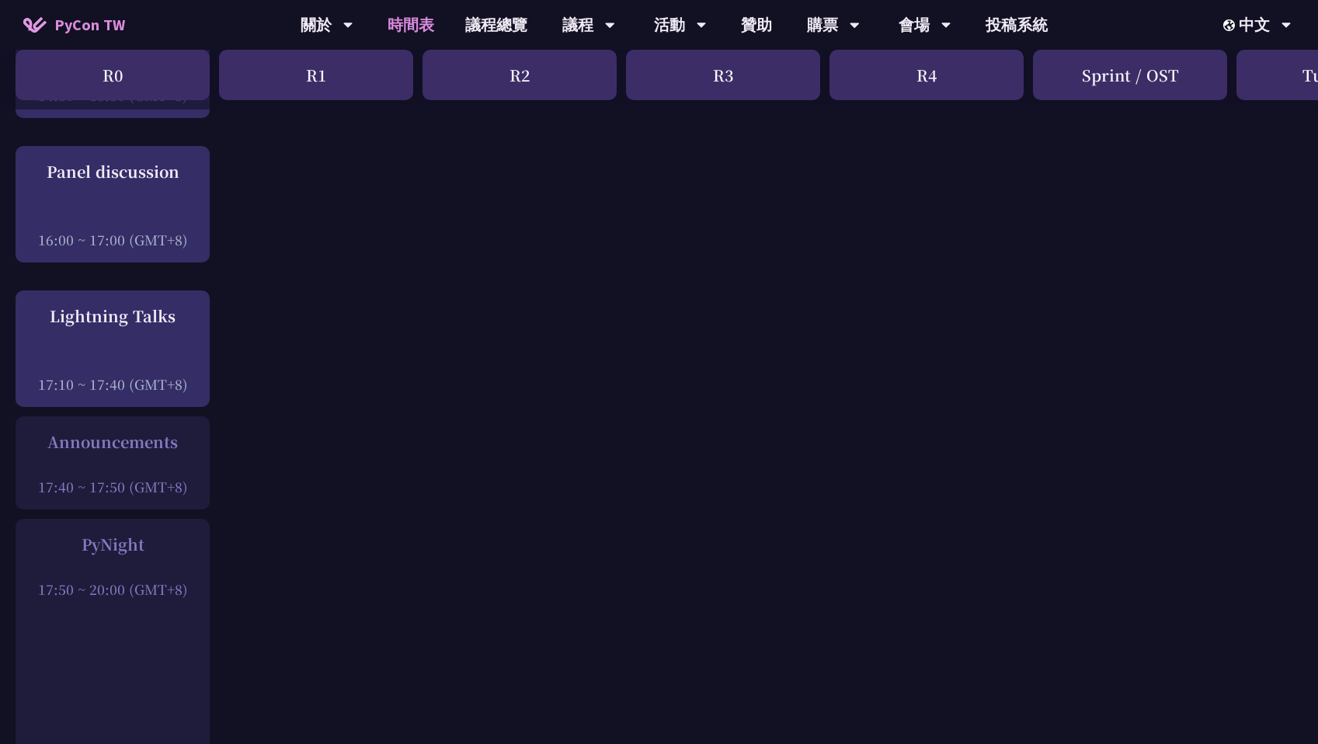
drag, startPoint x: 82, startPoint y: 546, endPoint x: 166, endPoint y: 552, distance: 84.1
click at [166, 552] on div "PyNight" at bounding box center [112, 544] width 179 height 23
copy div "PyNight"
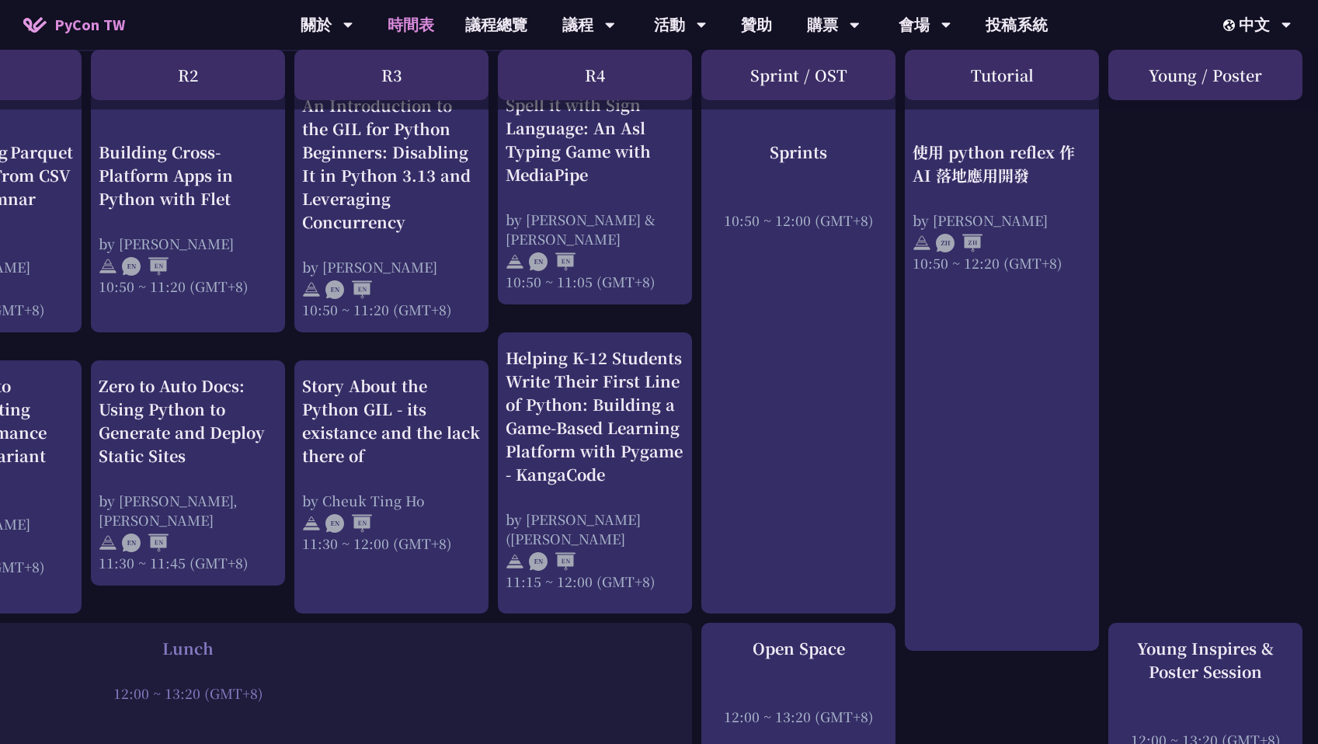
scroll to position [672, 332]
